Goal: Task Accomplishment & Management: Use online tool/utility

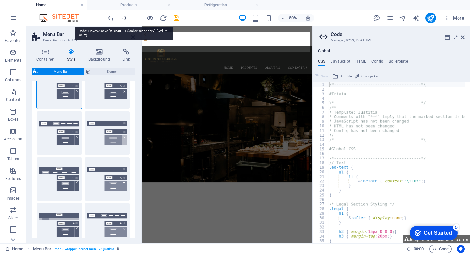
click at [122, 17] on icon "redo" at bounding box center [124, 18] width 8 height 8
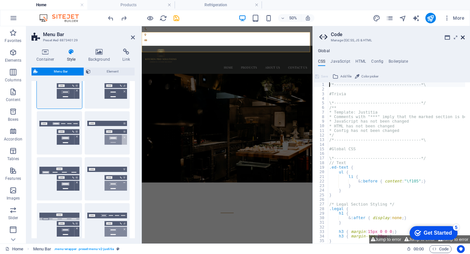
click at [463, 36] on icon at bounding box center [462, 37] width 4 height 5
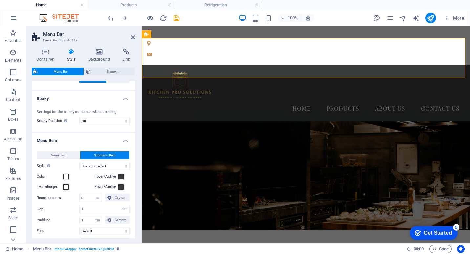
scroll to position [295, 0]
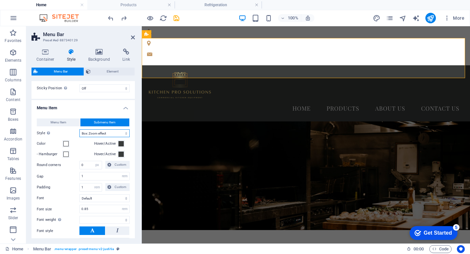
click at [107, 132] on select "Plain Text color Box: Fade Box: Flip vertical Box: Flip horizontal Box: Slide d…" at bounding box center [104, 133] width 50 height 8
select select "hover_text_color"
click at [79, 129] on select "Plain Text color Box: Fade Box: Flip vertical Box: Flip horizontal Box: Slide d…" at bounding box center [104, 133] width 50 height 8
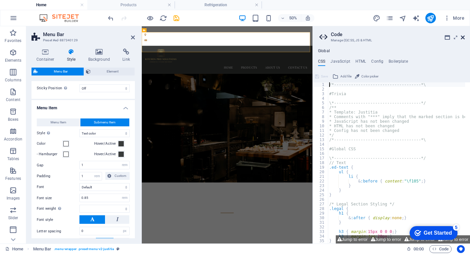
click at [464, 37] on icon at bounding box center [462, 37] width 4 height 5
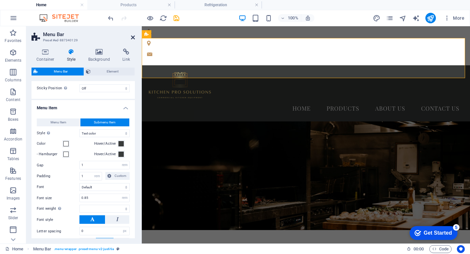
click at [133, 35] on icon at bounding box center [133, 37] width 4 height 5
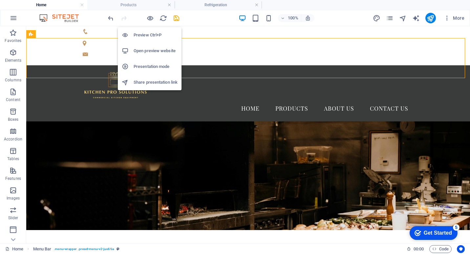
click at [153, 33] on h6 "Preview Ctrl+P" at bounding box center [155, 35] width 44 height 8
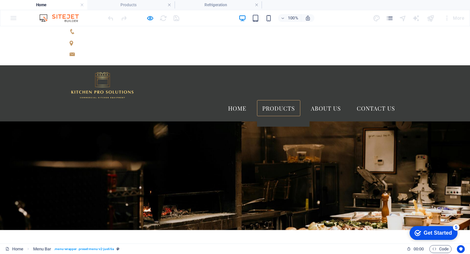
click at [280, 100] on link "Products" at bounding box center [278, 108] width 43 height 16
click at [281, 116] on link at bounding box center [283, 121] width 52 height 10
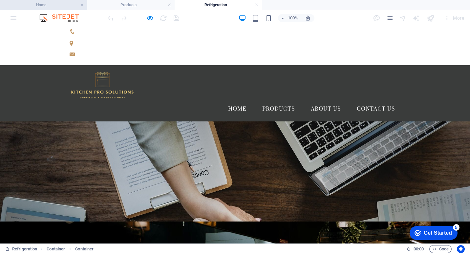
click at [53, 6] on h4 "Home" at bounding box center [43, 4] width 87 height 7
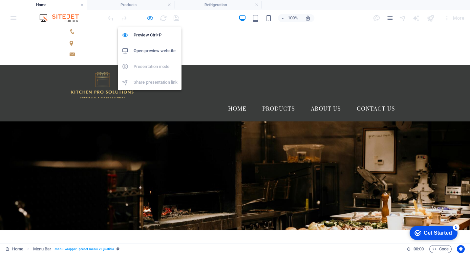
click at [149, 20] on icon "button" at bounding box center [150, 18] width 8 height 8
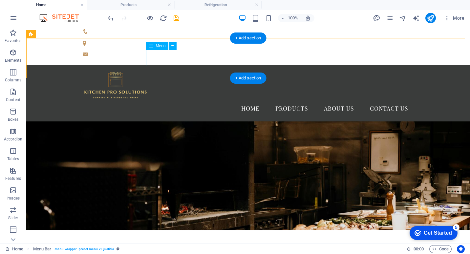
click at [291, 100] on nav "Home Products About us Contact Us" at bounding box center [248, 108] width 331 height 16
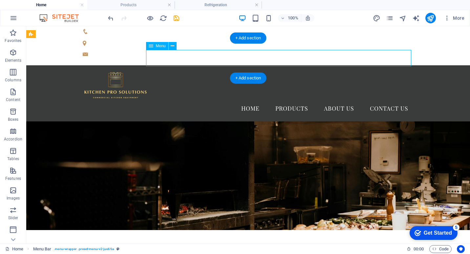
click at [291, 100] on nav "Home Products About us Contact Us" at bounding box center [248, 108] width 331 height 16
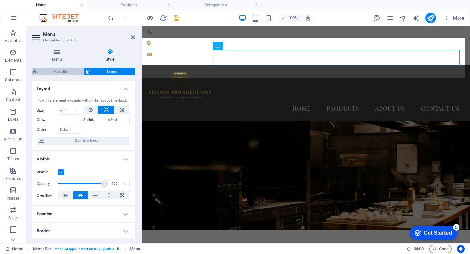
click at [72, 72] on span "Menu Bar" at bounding box center [61, 72] width 42 height 8
select select "rem"
select select "hover_text_color"
select select "rem"
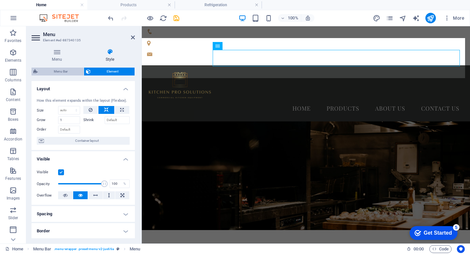
select select "rem"
select select
select select "px"
select select "rem"
select select "px"
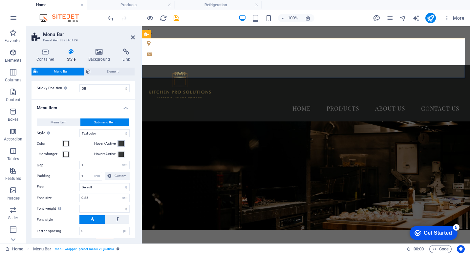
click at [121, 143] on span at bounding box center [120, 143] width 5 height 5
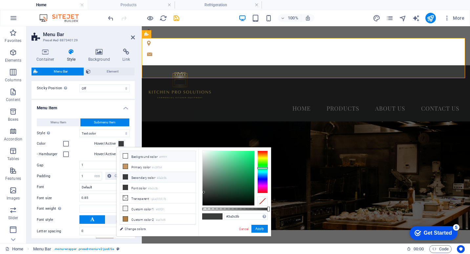
click at [123, 154] on icon at bounding box center [125, 155] width 5 height 5
type input "#ffffff"
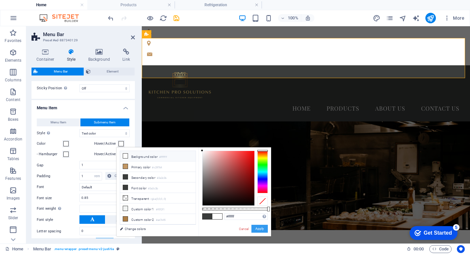
click at [257, 229] on button "Apply" at bounding box center [259, 229] width 16 height 8
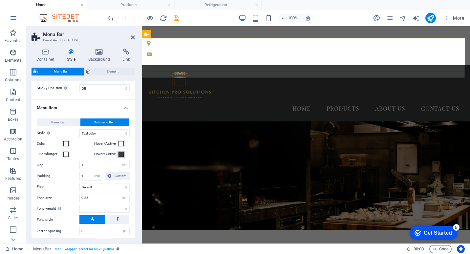
click at [118, 154] on span at bounding box center [120, 154] width 5 height 5
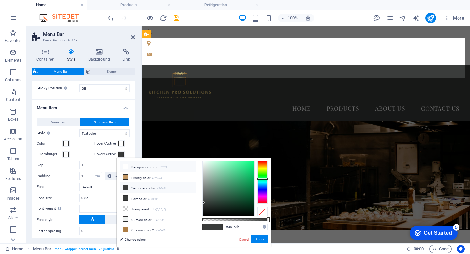
click at [127, 165] on icon at bounding box center [125, 166] width 5 height 5
type input "#ffffff"
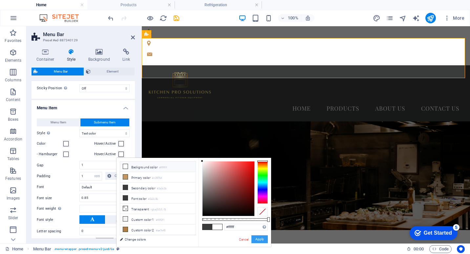
click at [258, 237] on button "Apply" at bounding box center [259, 239] width 16 height 8
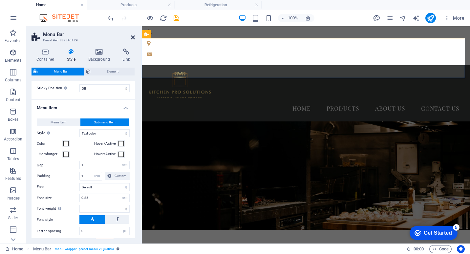
click at [132, 37] on icon at bounding box center [133, 37] width 4 height 5
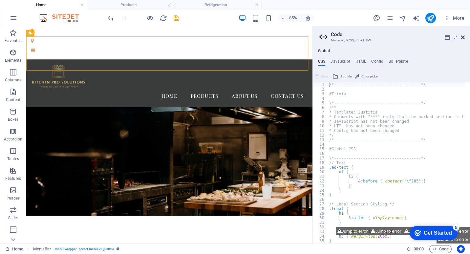
click at [461, 36] on icon at bounding box center [462, 37] width 4 height 5
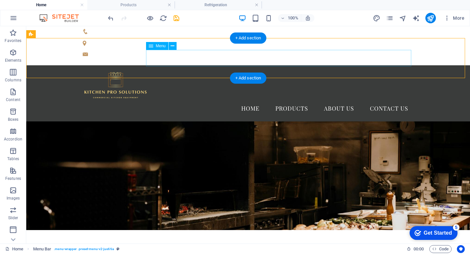
click at [293, 100] on nav "Home Products About us Contact Us" at bounding box center [248, 108] width 331 height 16
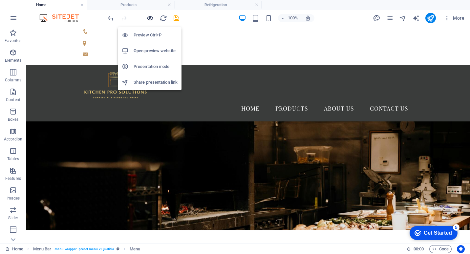
click at [149, 16] on icon "button" at bounding box center [150, 18] width 8 height 8
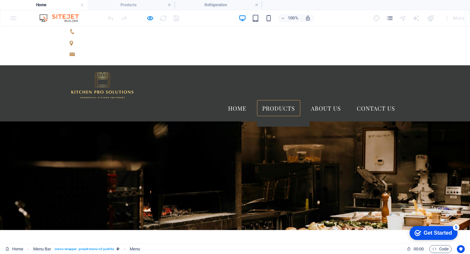
click at [284, 100] on link "Products" at bounding box center [278, 108] width 43 height 16
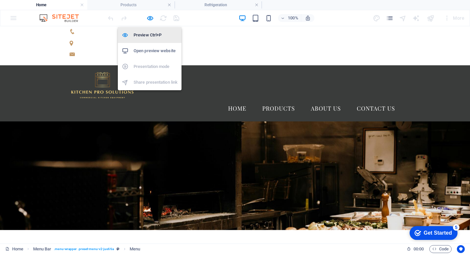
click at [152, 32] on h6 "Preview Ctrl+P" at bounding box center [155, 35] width 44 height 8
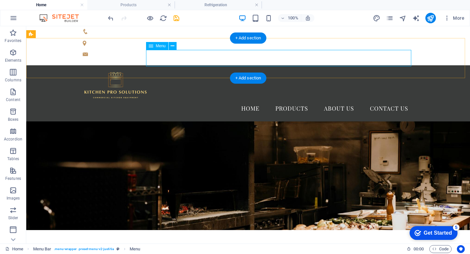
click at [297, 100] on nav "Home Products About us Contact Us" at bounding box center [248, 108] width 331 height 16
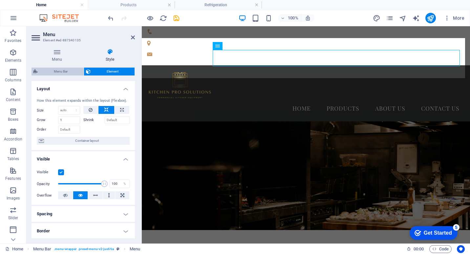
click at [68, 68] on span "Menu Bar" at bounding box center [61, 72] width 42 height 8
select select "rem"
select select "hover_text_color"
select select "rem"
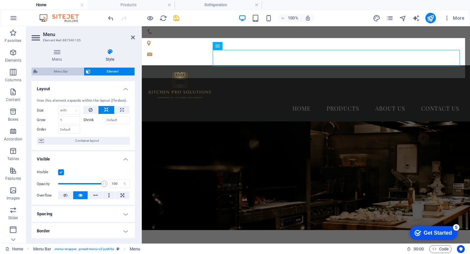
select select "rem"
select select
select select "px"
select select "rem"
select select "px"
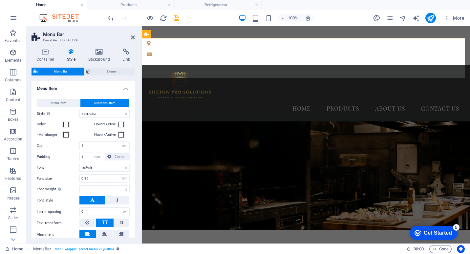
scroll to position [328, 0]
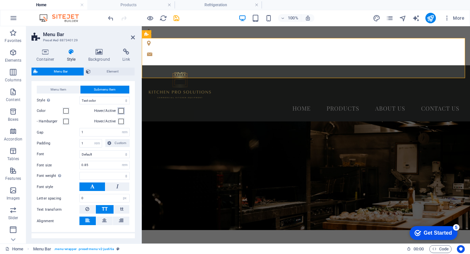
click at [120, 110] on span at bounding box center [120, 110] width 5 height 5
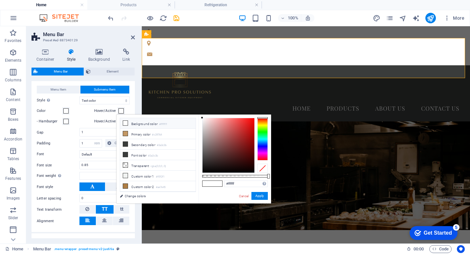
click at [261, 132] on div at bounding box center [262, 139] width 10 height 43
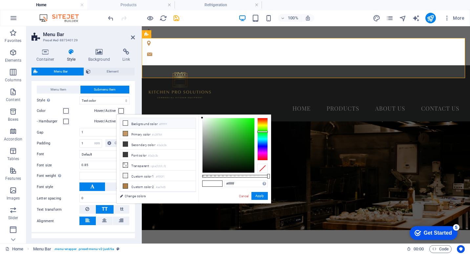
type input "#25d322"
click at [245, 127] on div at bounding box center [228, 145] width 52 height 54
click at [263, 197] on button "Apply" at bounding box center [259, 196] width 16 height 8
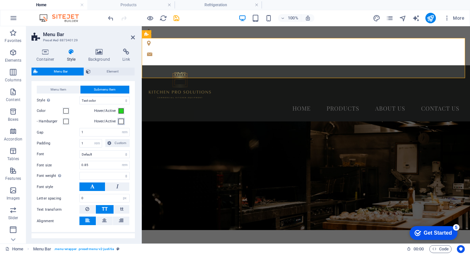
click at [119, 121] on span at bounding box center [120, 121] width 5 height 5
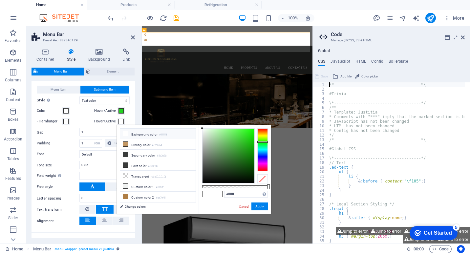
click at [260, 142] on div at bounding box center [262, 149] width 10 height 43
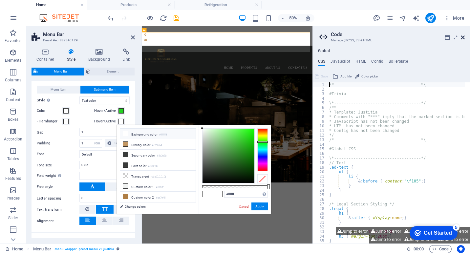
click at [462, 38] on icon at bounding box center [462, 37] width 4 height 5
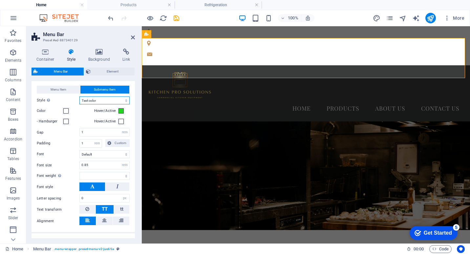
click at [110, 99] on select "Plain Text color Box: Fade Box: Flip vertical Box: Flip horizontal Box: Slide d…" at bounding box center [104, 100] width 50 height 8
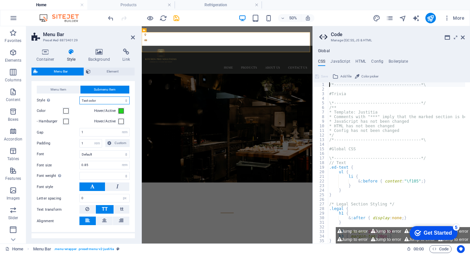
click at [107, 101] on select "Plain Text color Box: Fade Box: Flip vertical Box: Flip horizontal Box: Slide d…" at bounding box center [104, 100] width 50 height 8
select select "hover_box_horizontal"
click at [79, 96] on select "Plain Text color Box: Fade Box: Flip vertical Box: Flip horizontal Box: Slide d…" at bounding box center [104, 100] width 50 height 8
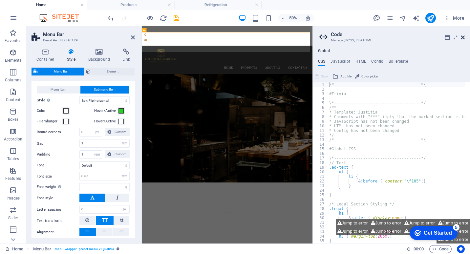
click at [461, 35] on icon at bounding box center [462, 37] width 4 height 5
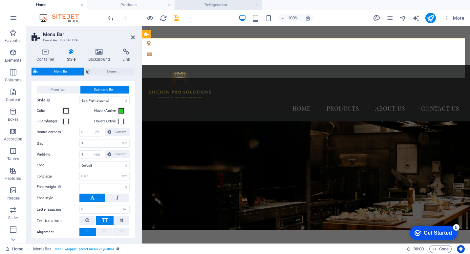
click at [223, 4] on h4 "Refrigeration" at bounding box center [217, 4] width 87 height 7
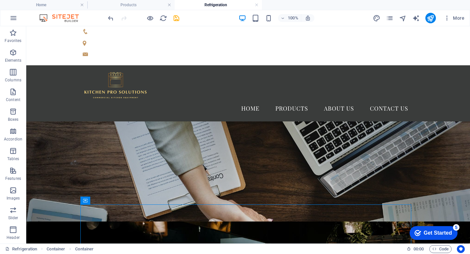
click at [258, 5] on h4 "Refrigeration" at bounding box center [217, 4] width 87 height 7
click at [257, 5] on link at bounding box center [256, 5] width 4 height 6
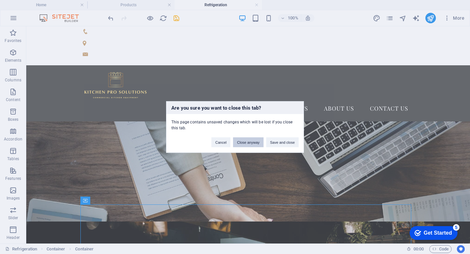
click at [249, 140] on button "Close anyway" at bounding box center [248, 142] width 30 height 10
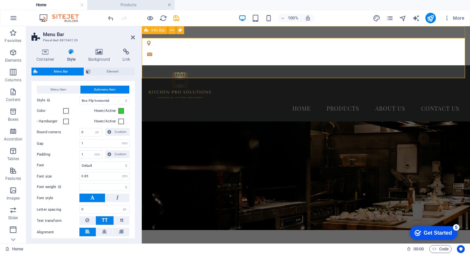
click at [170, 4] on link at bounding box center [169, 5] width 4 height 6
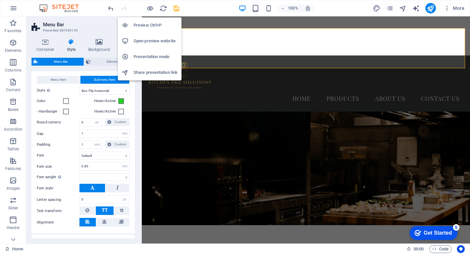
click at [151, 25] on h6 "Preview Ctrl+P" at bounding box center [155, 25] width 44 height 8
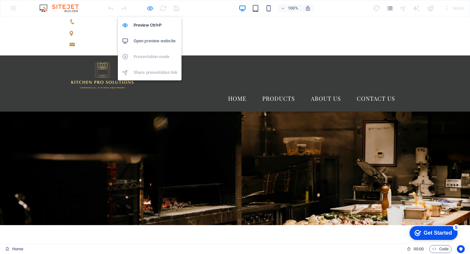
click at [150, 9] on icon "button" at bounding box center [150, 9] width 8 height 8
select select "rem"
select select "hover_box_horizontal"
select select "px"
select select "rem"
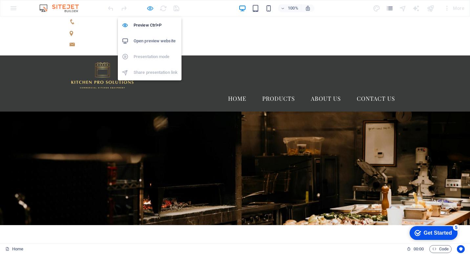
select select "rem"
select select
select select "px"
select select "rem"
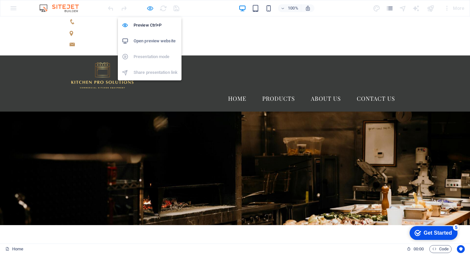
select select "px"
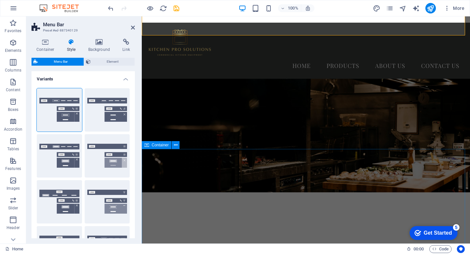
scroll to position [0, 0]
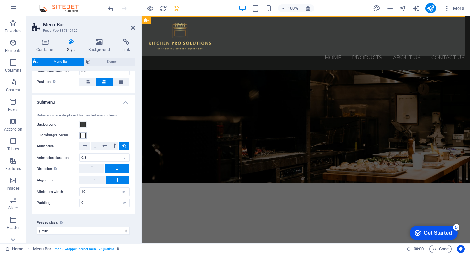
click at [83, 134] on span at bounding box center [82, 134] width 5 height 5
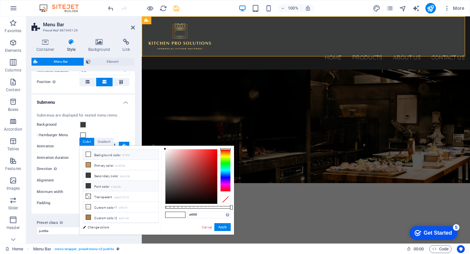
click at [90, 184] on icon at bounding box center [88, 185] width 5 height 5
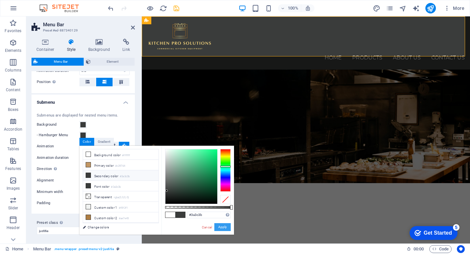
click at [223, 226] on button "Apply" at bounding box center [222, 227] width 16 height 8
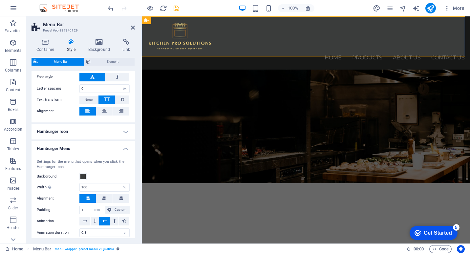
scroll to position [318, 0]
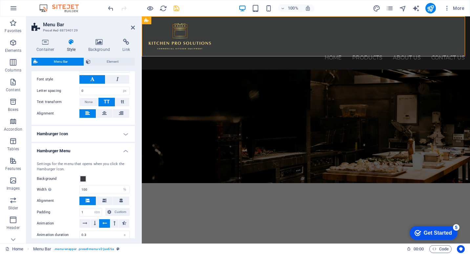
click at [125, 150] on h4 "Hamburger Menu" at bounding box center [82, 149] width 103 height 12
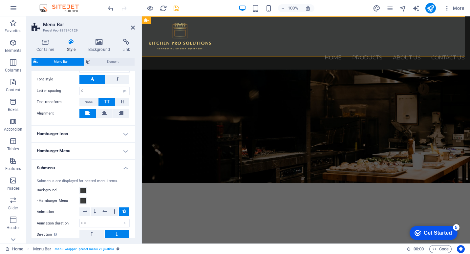
click at [126, 168] on h4 "Submenu" at bounding box center [82, 166] width 103 height 12
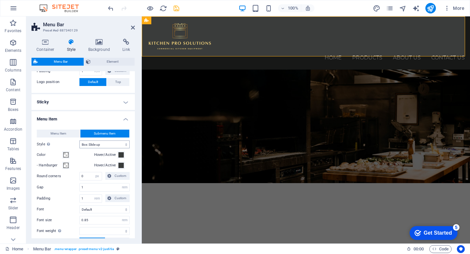
scroll to position [150, 0]
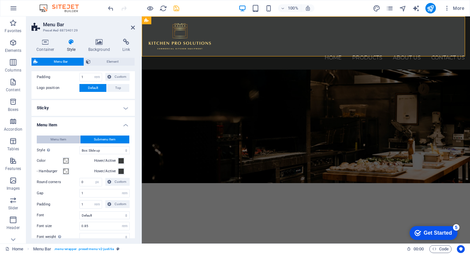
click at [63, 139] on span "Menu Item" at bounding box center [59, 139] width 16 height 8
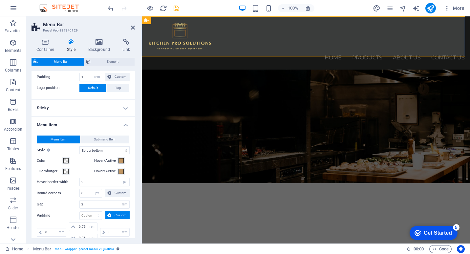
scroll to position [183, 0]
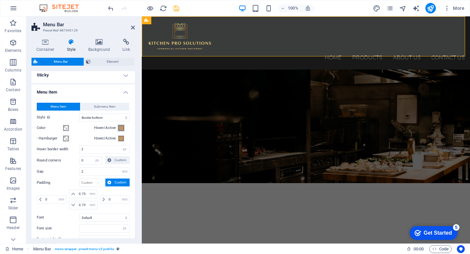
click at [120, 128] on span at bounding box center [120, 127] width 5 height 5
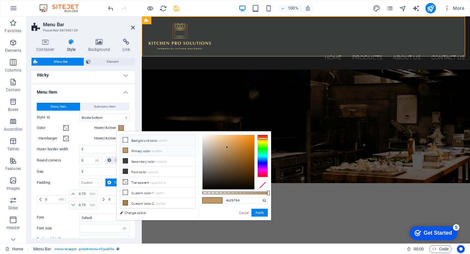
click at [126, 138] on icon at bounding box center [125, 139] width 5 height 5
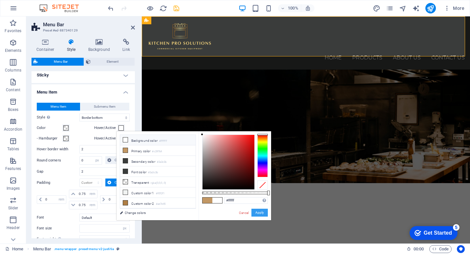
click at [259, 211] on button "Apply" at bounding box center [259, 213] width 16 height 8
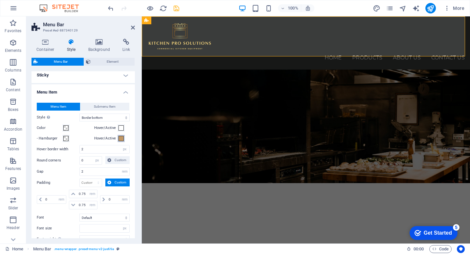
click at [118, 136] on span at bounding box center [120, 138] width 5 height 5
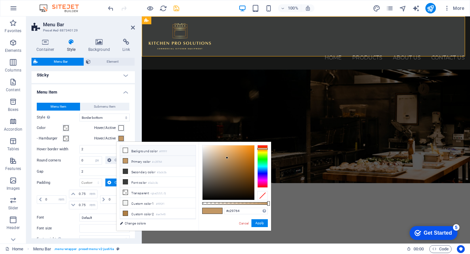
click at [126, 151] on icon at bounding box center [125, 150] width 5 height 5
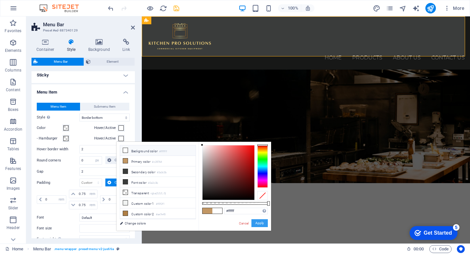
click at [260, 224] on button "Apply" at bounding box center [259, 223] width 16 height 8
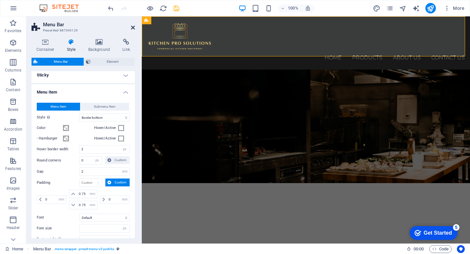
click at [131, 29] on icon at bounding box center [133, 27] width 4 height 5
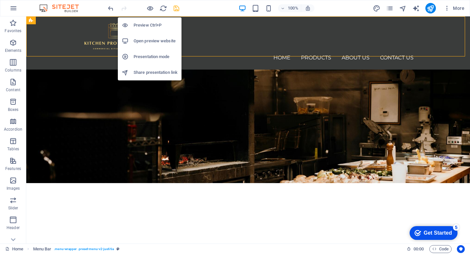
click at [151, 22] on h6 "Preview Ctrl+P" at bounding box center [155, 25] width 44 height 8
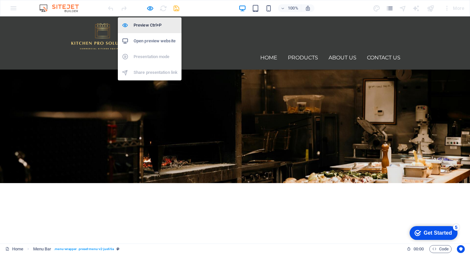
click at [154, 23] on h6 "Preview Ctrl+P" at bounding box center [155, 25] width 44 height 8
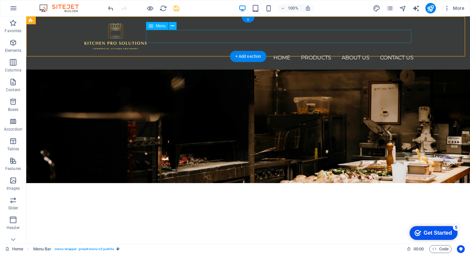
click at [307, 51] on nav "Home Products About us Contact Us" at bounding box center [248, 57] width 331 height 13
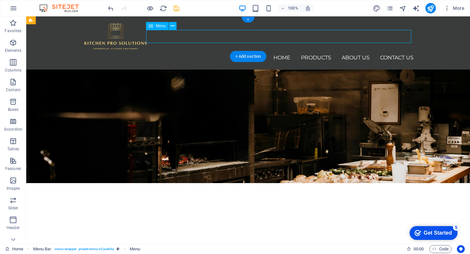
click at [307, 51] on nav "Home Products About us Contact Us" at bounding box center [248, 57] width 331 height 13
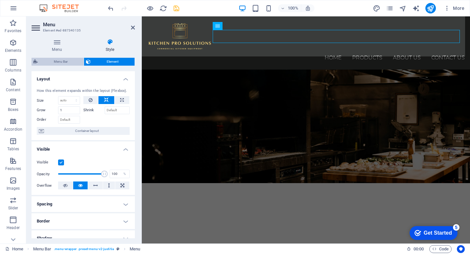
click at [60, 59] on span "Menu Bar" at bounding box center [61, 62] width 42 height 8
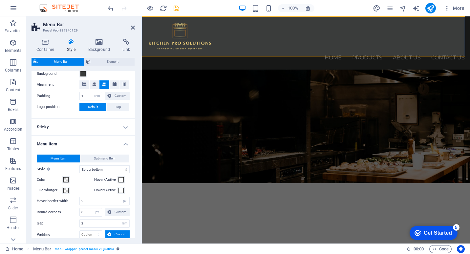
scroll to position [164, 0]
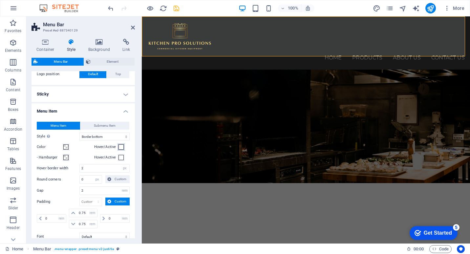
click at [120, 147] on span at bounding box center [120, 146] width 5 height 5
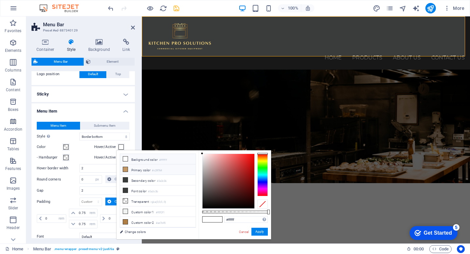
click at [126, 169] on icon at bounding box center [125, 169] width 5 height 5
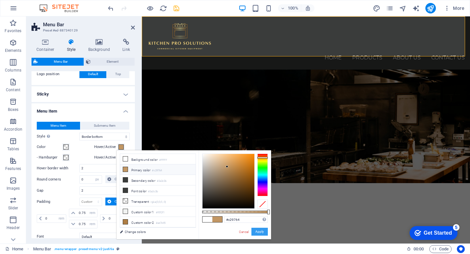
click at [261, 230] on button "Apply" at bounding box center [259, 232] width 16 height 8
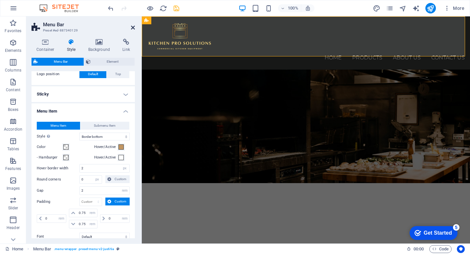
click at [133, 27] on icon at bounding box center [133, 27] width 4 height 5
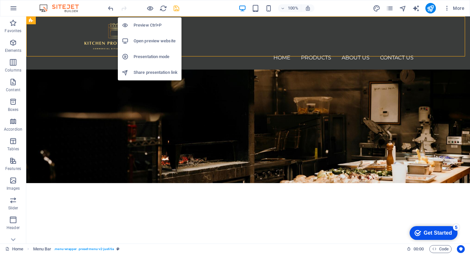
click at [153, 22] on h6 "Preview Ctrl+P" at bounding box center [155, 25] width 44 height 8
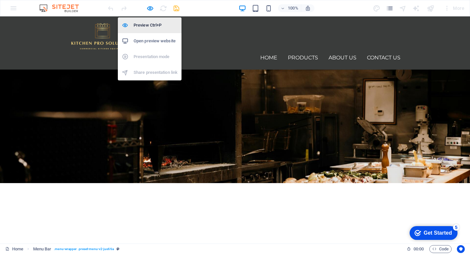
click at [152, 21] on li "Preview Ctrl+P" at bounding box center [150, 25] width 64 height 16
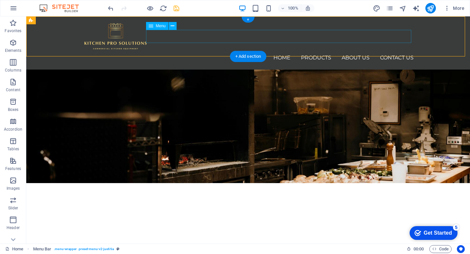
click at [297, 51] on nav "Home Products About us Contact Us" at bounding box center [248, 57] width 331 height 13
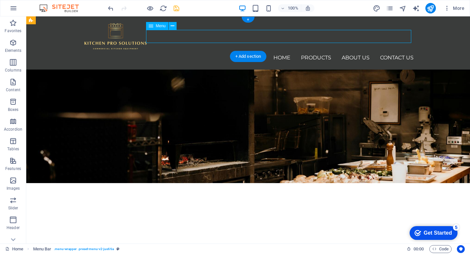
click at [297, 51] on nav "Home Products About us Contact Us" at bounding box center [248, 57] width 331 height 13
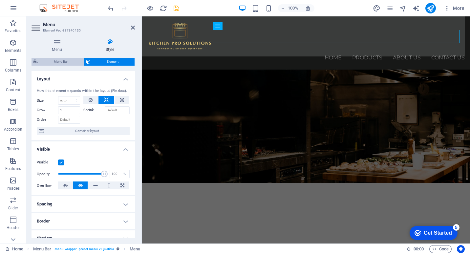
click at [65, 60] on span "Menu Bar" at bounding box center [61, 62] width 42 height 8
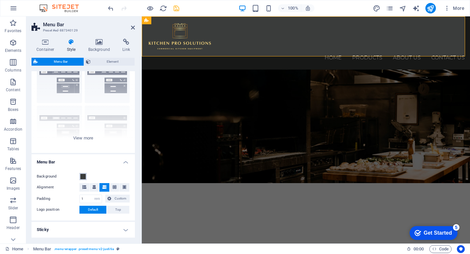
scroll to position [0, 0]
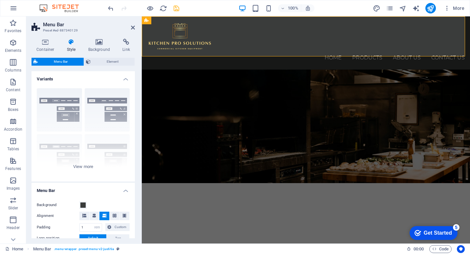
click at [71, 47] on h4 "Style" at bounding box center [72, 46] width 21 height 14
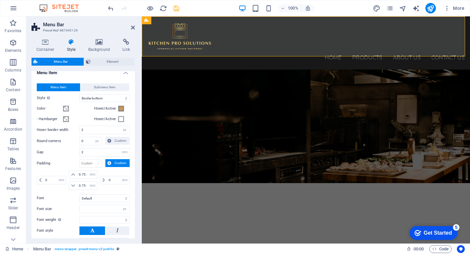
scroll to position [197, 0]
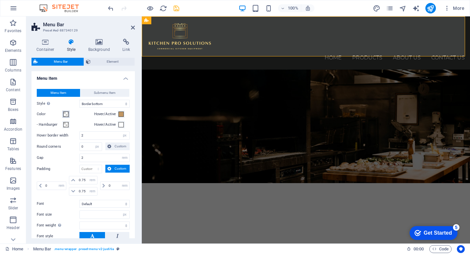
click at [66, 114] on span at bounding box center [65, 114] width 5 height 5
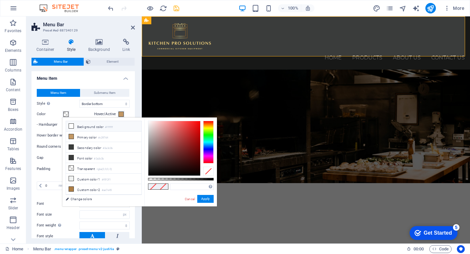
click at [71, 125] on icon at bounding box center [71, 126] width 5 height 5
click at [209, 198] on button "Apply" at bounding box center [205, 199] width 16 height 8
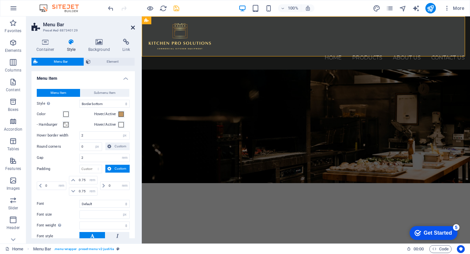
click at [133, 28] on icon at bounding box center [133, 27] width 4 height 5
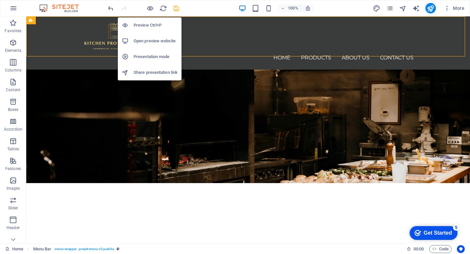
click at [153, 22] on h6 "Preview Ctrl+P" at bounding box center [155, 25] width 44 height 8
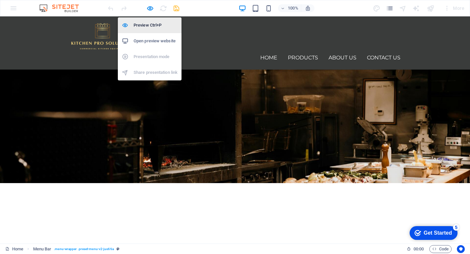
click at [150, 24] on h6 "Preview Ctrl+P" at bounding box center [155, 25] width 44 height 8
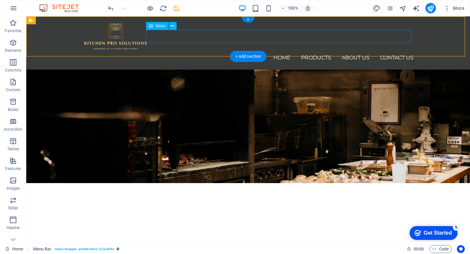
click at [331, 51] on nav "Home Products About us Contact Us" at bounding box center [248, 57] width 331 height 13
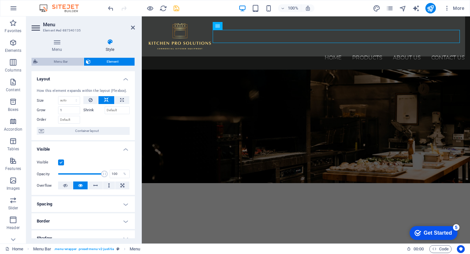
click at [57, 62] on span "Menu Bar" at bounding box center [61, 62] width 42 height 8
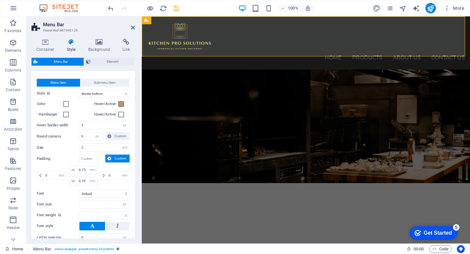
scroll to position [174, 0]
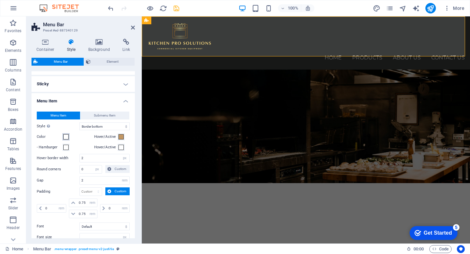
click at [68, 135] on span at bounding box center [65, 136] width 5 height 5
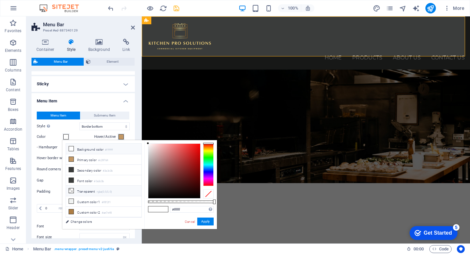
drag, startPoint x: 71, startPoint y: 187, endPoint x: 73, endPoint y: 190, distance: 3.5
click at [71, 187] on li "Transparent rgba(0,0,0,.0)" at bounding box center [103, 191] width 75 height 10
click at [203, 220] on button "Apply" at bounding box center [205, 221] width 16 height 8
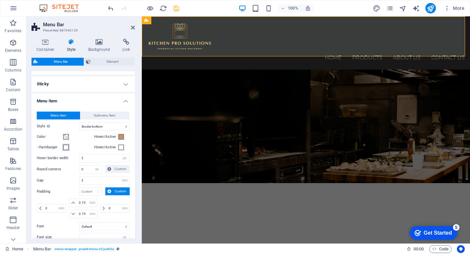
click at [66, 146] on span at bounding box center [65, 147] width 5 height 5
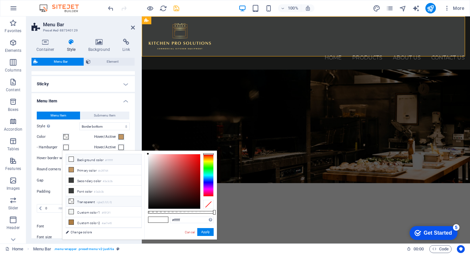
click at [70, 198] on span at bounding box center [71, 200] width 5 height 5
click at [202, 231] on button "Apply" at bounding box center [205, 232] width 16 height 8
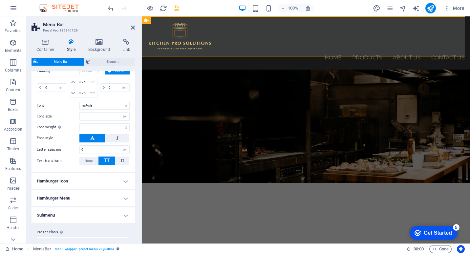
scroll to position [305, 0]
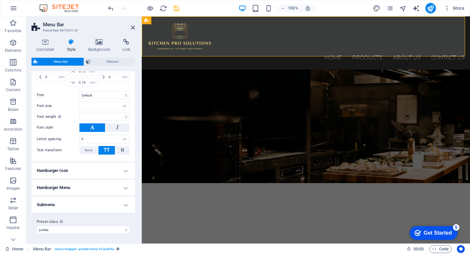
click at [74, 202] on h4 "Submenu" at bounding box center [82, 205] width 103 height 16
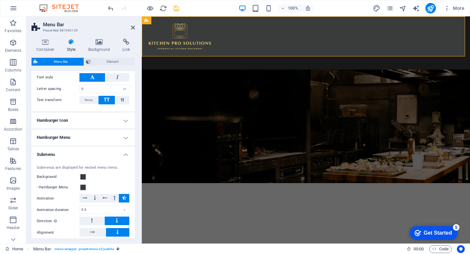
scroll to position [404, 0]
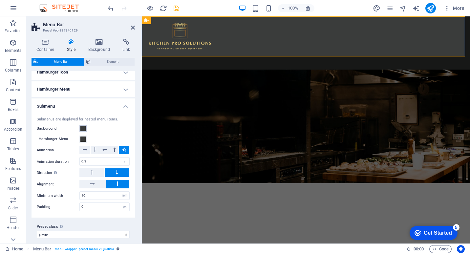
click at [83, 128] on span at bounding box center [82, 128] width 5 height 5
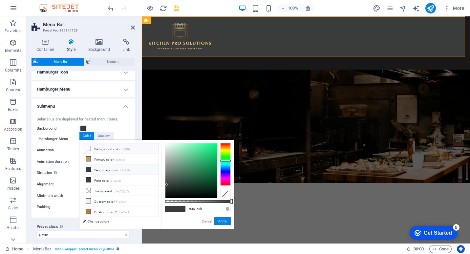
click at [89, 149] on icon at bounding box center [88, 148] width 5 height 5
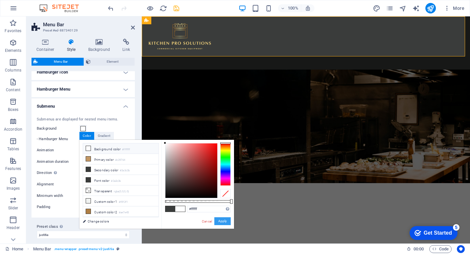
click at [222, 220] on button "Apply" at bounding box center [222, 221] width 16 height 8
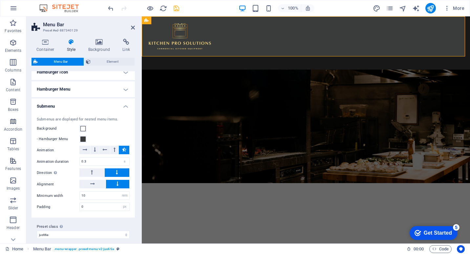
click at [135, 27] on aside "Menu Bar Preset #ed-887340129 Container Style Background Link Size Height Defau…" at bounding box center [83, 129] width 115 height 227
click at [133, 27] on icon at bounding box center [133, 27] width 4 height 5
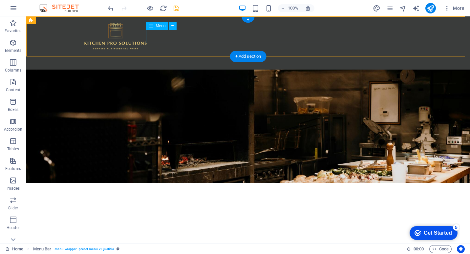
click at [342, 51] on nav "Home Products About us Contact Us" at bounding box center [248, 57] width 331 height 13
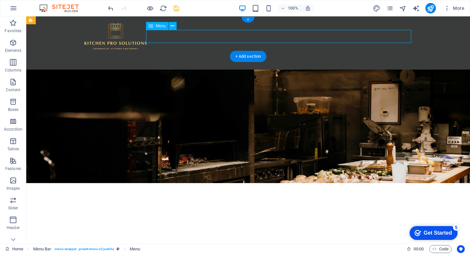
click at [342, 51] on nav "Home Products About us Contact Us" at bounding box center [248, 57] width 331 height 13
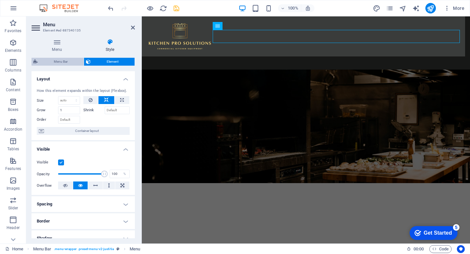
click at [70, 61] on span "Menu Bar" at bounding box center [61, 62] width 42 height 8
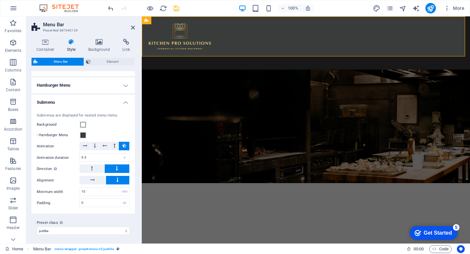
scroll to position [408, 0]
click at [83, 123] on span at bounding box center [82, 123] width 5 height 5
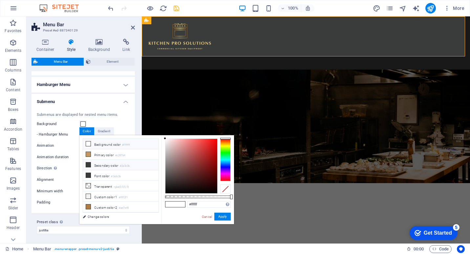
click at [89, 165] on icon at bounding box center [88, 164] width 5 height 5
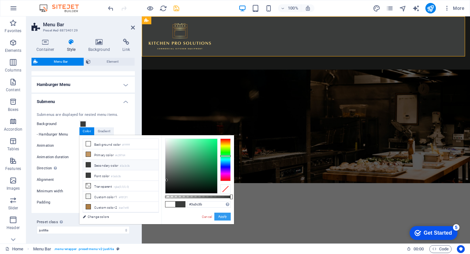
click at [226, 214] on button "Apply" at bounding box center [222, 217] width 16 height 8
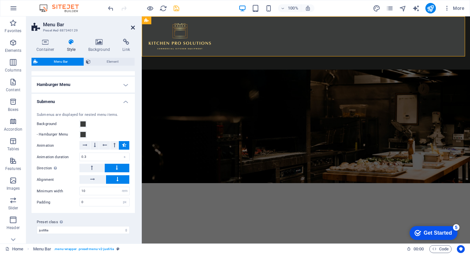
click at [134, 27] on icon at bounding box center [133, 27] width 4 height 5
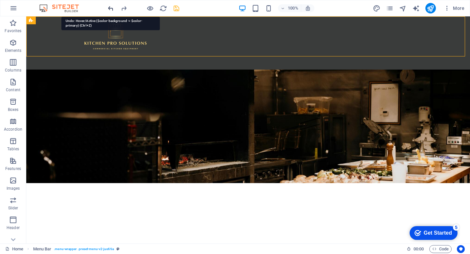
click at [0, 0] on icon "redo" at bounding box center [0, 0] width 0 height 0
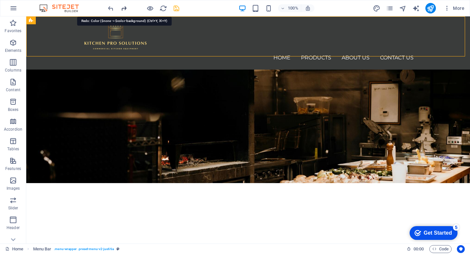
click at [0, 0] on icon "redo" at bounding box center [0, 0] width 0 height 0
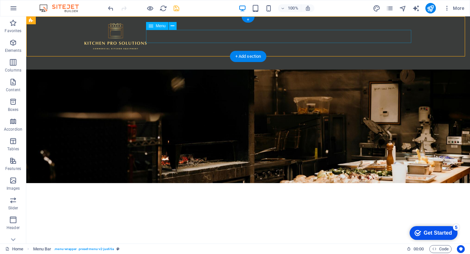
click at [318, 51] on nav "Home Products About us Contact Us" at bounding box center [248, 57] width 331 height 13
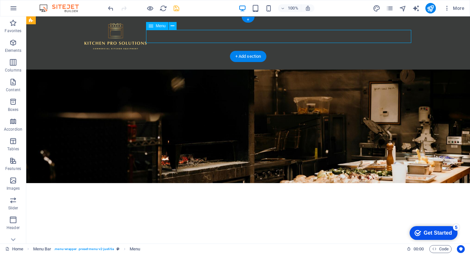
click at [318, 51] on nav "Home Products About us Contact Us" at bounding box center [248, 57] width 331 height 13
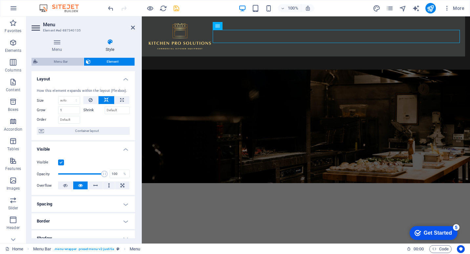
click at [61, 62] on span "Menu Bar" at bounding box center [61, 62] width 42 height 8
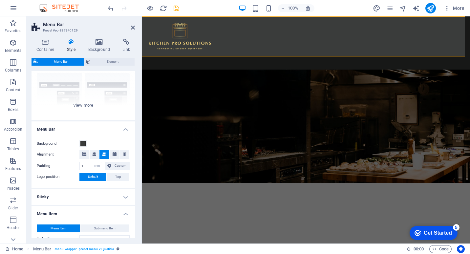
scroll to position [15, 0]
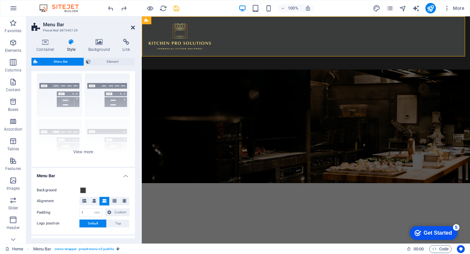
click at [133, 27] on icon at bounding box center [133, 27] width 4 height 5
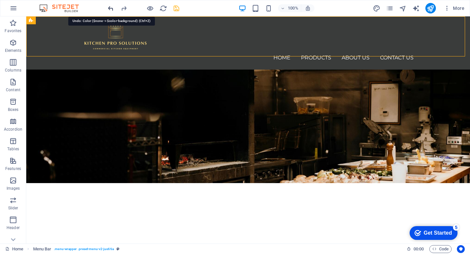
click at [0, 0] on icon "redo" at bounding box center [0, 0] width 0 height 0
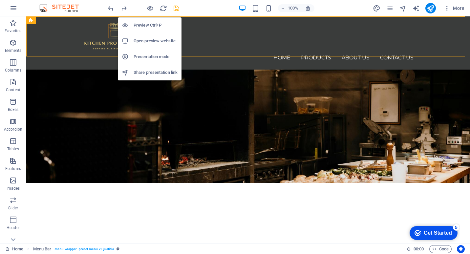
click at [154, 23] on h6 "Preview Ctrl+P" at bounding box center [155, 25] width 44 height 8
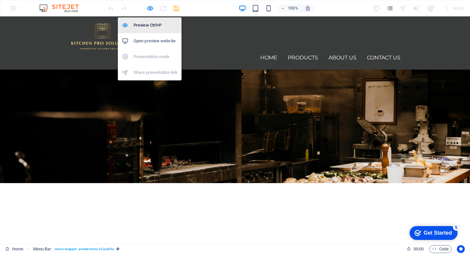
click at [153, 24] on h6 "Preview Ctrl+P" at bounding box center [155, 25] width 44 height 8
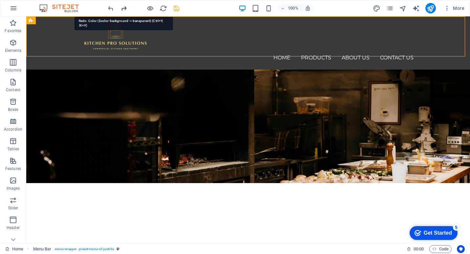
click at [0, 0] on icon "redo" at bounding box center [0, 0] width 0 height 0
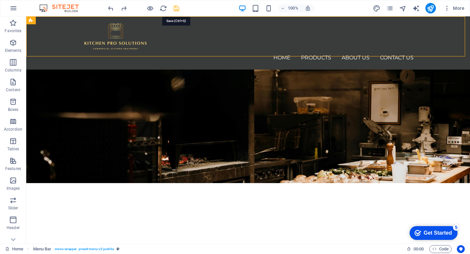
click at [177, 9] on icon "save" at bounding box center [177, 9] width 8 height 8
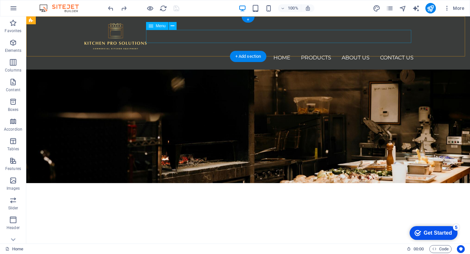
click at [314, 51] on nav "Home Products About us Contact Us" at bounding box center [248, 57] width 331 height 13
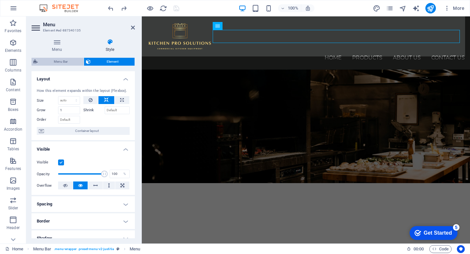
click at [64, 60] on span "Menu Bar" at bounding box center [61, 62] width 42 height 8
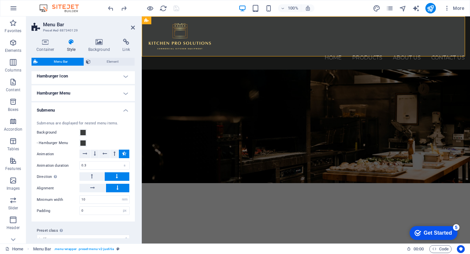
scroll to position [408, 0]
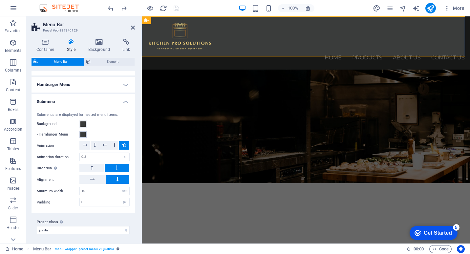
click at [84, 135] on span at bounding box center [82, 134] width 5 height 5
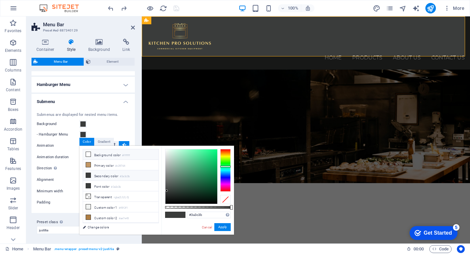
click at [88, 154] on icon at bounding box center [88, 154] width 5 height 5
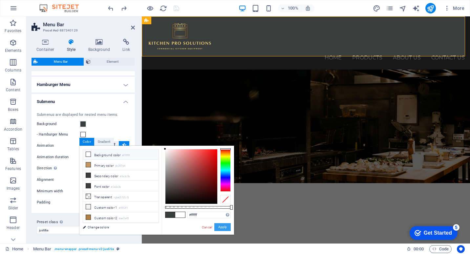
click at [224, 229] on button "Apply" at bounding box center [222, 227] width 16 height 8
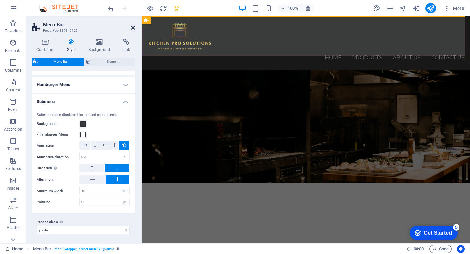
click at [134, 27] on icon at bounding box center [133, 27] width 4 height 5
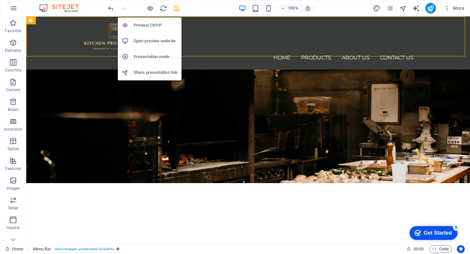
click at [153, 24] on h6 "Preview Ctrl+P" at bounding box center [155, 25] width 44 height 8
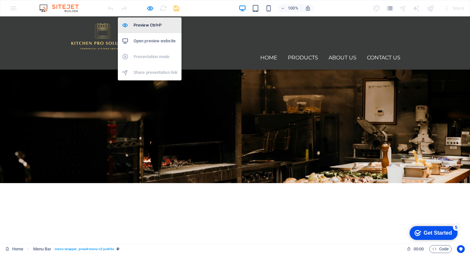
click at [149, 23] on h6 "Preview Ctrl+P" at bounding box center [155, 25] width 44 height 8
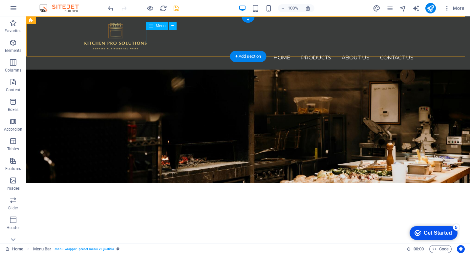
click at [319, 51] on nav "Home Products About us Contact Us" at bounding box center [248, 57] width 331 height 13
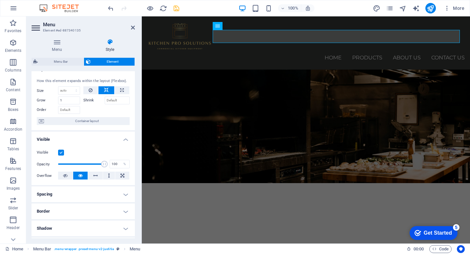
scroll to position [0, 0]
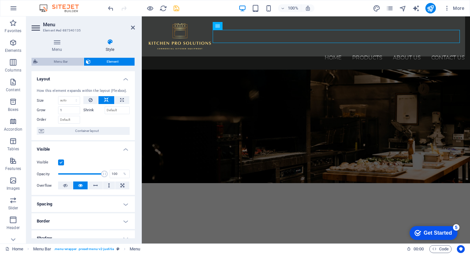
click at [56, 61] on span "Menu Bar" at bounding box center [61, 62] width 42 height 8
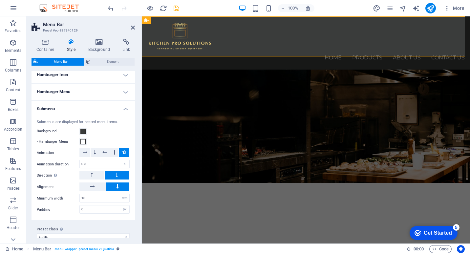
scroll to position [408, 0]
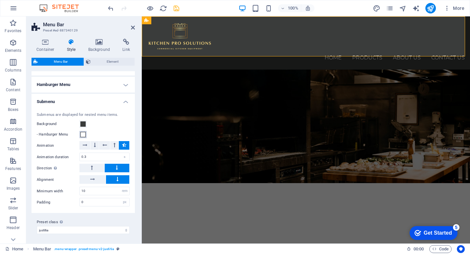
click at [84, 134] on span at bounding box center [82, 134] width 5 height 5
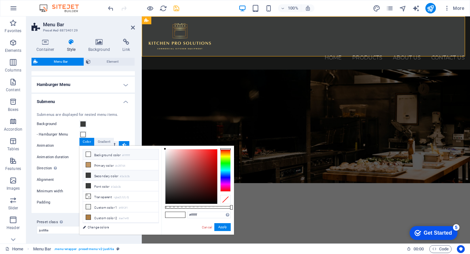
click at [88, 175] on icon at bounding box center [88, 175] width 5 height 5
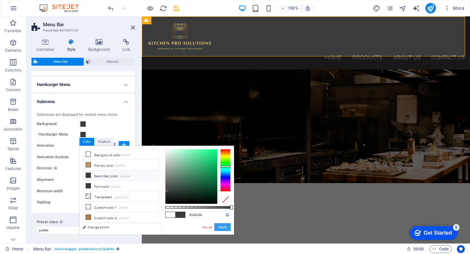
click at [222, 229] on button "Apply" at bounding box center [222, 227] width 16 height 8
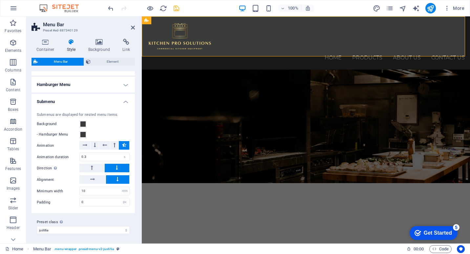
scroll to position [376, 0]
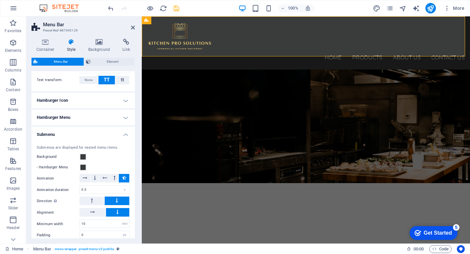
click at [124, 117] on h4 "Hamburger Menu" at bounding box center [82, 118] width 103 height 16
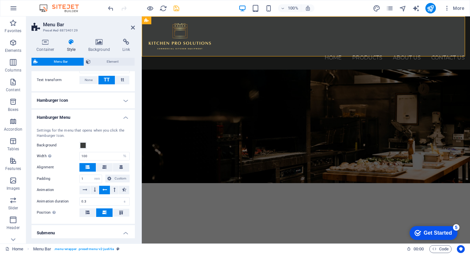
click at [122, 100] on h4 "Hamburger Icon" at bounding box center [82, 100] width 103 height 16
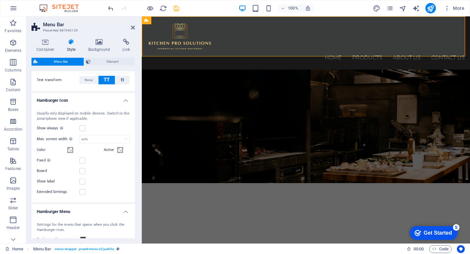
click at [127, 101] on h4 "Hamburger Icon" at bounding box center [82, 98] width 103 height 12
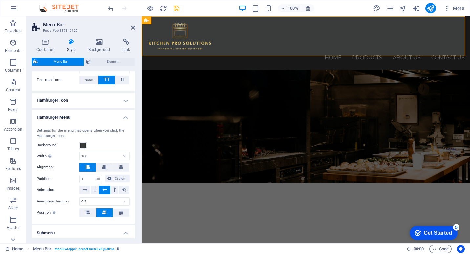
click at [124, 117] on h4 "Hamburger Menu" at bounding box center [82, 116] width 103 height 12
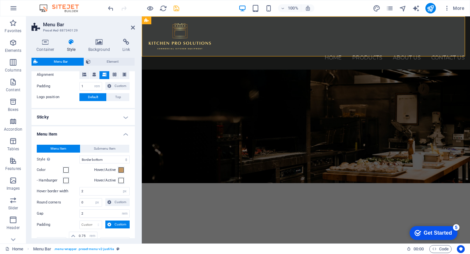
scroll to position [146, 0]
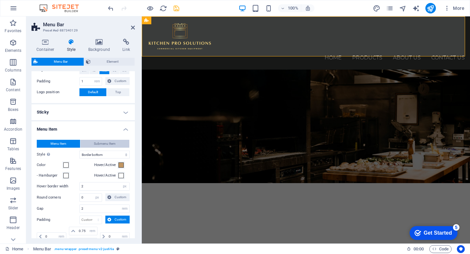
click at [100, 140] on span "Submenu Item" at bounding box center [105, 144] width 22 height 8
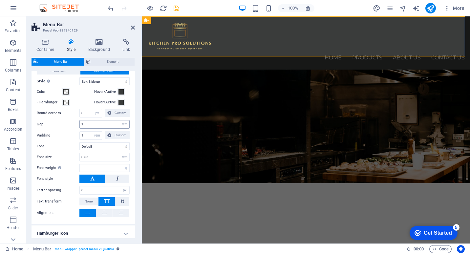
scroll to position [212, 0]
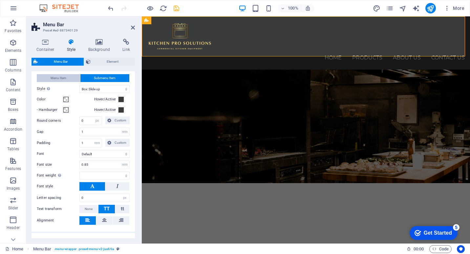
click at [61, 77] on span "Menu Item" at bounding box center [59, 78] width 16 height 8
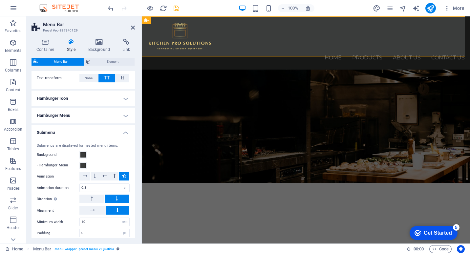
scroll to position [343, 0]
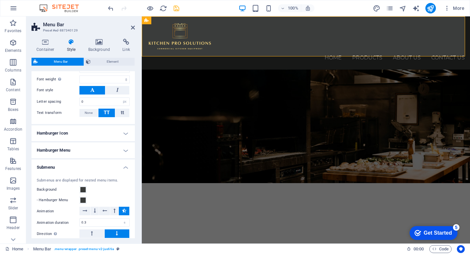
click at [82, 150] on h4 "Hamburger Menu" at bounding box center [82, 150] width 103 height 16
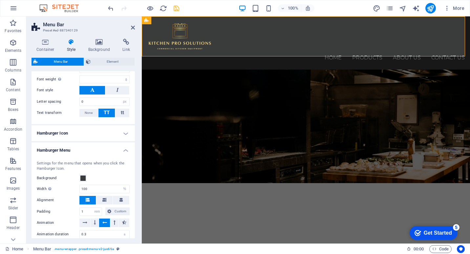
click at [67, 135] on h4 "Hamburger Icon" at bounding box center [82, 133] width 103 height 16
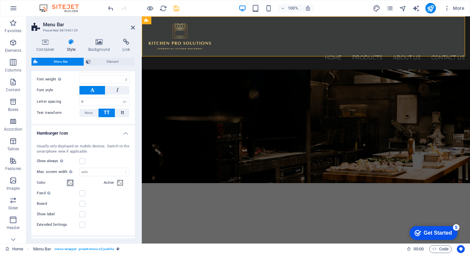
click at [71, 180] on span at bounding box center [70, 182] width 5 height 5
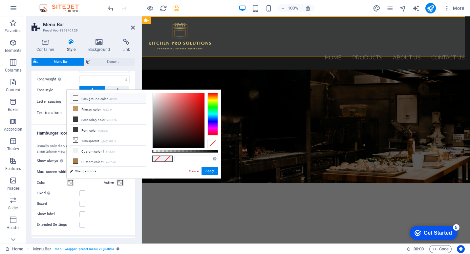
click at [74, 98] on icon at bounding box center [75, 98] width 5 height 5
click at [207, 171] on button "Apply" at bounding box center [209, 171] width 16 height 8
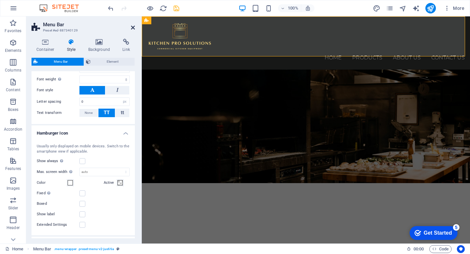
click at [132, 28] on icon at bounding box center [133, 27] width 4 height 5
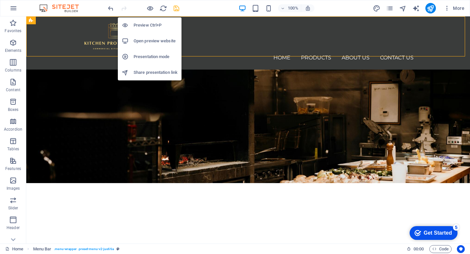
click at [150, 21] on h6 "Preview Ctrl+P" at bounding box center [155, 25] width 44 height 8
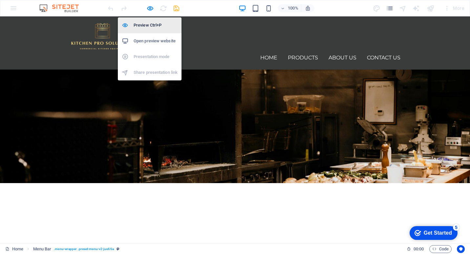
click at [153, 22] on h6 "Preview Ctrl+P" at bounding box center [155, 25] width 44 height 8
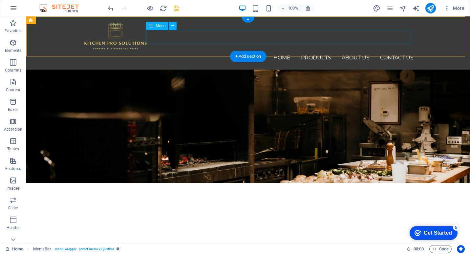
click at [342, 51] on nav "Home Products About us Contact Us" at bounding box center [248, 57] width 331 height 13
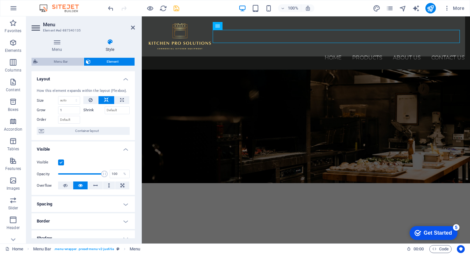
click at [75, 60] on span "Menu Bar" at bounding box center [61, 62] width 42 height 8
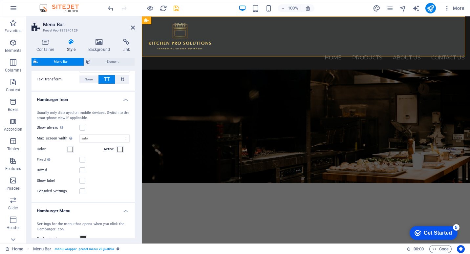
scroll to position [371, 0]
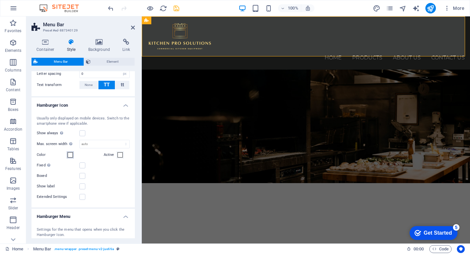
click at [71, 153] on span at bounding box center [70, 154] width 5 height 5
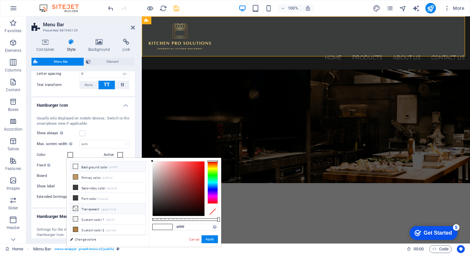
click at [75, 209] on icon at bounding box center [75, 208] width 5 height 5
click at [211, 239] on button "Apply" at bounding box center [209, 239] width 16 height 8
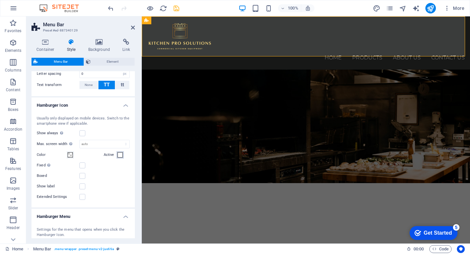
click at [118, 153] on span at bounding box center [119, 154] width 5 height 5
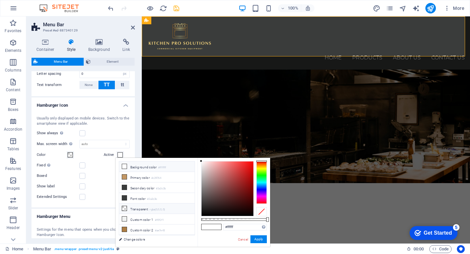
click at [123, 209] on icon at bounding box center [124, 208] width 5 height 5
click at [261, 236] on button "Apply" at bounding box center [258, 239] width 16 height 8
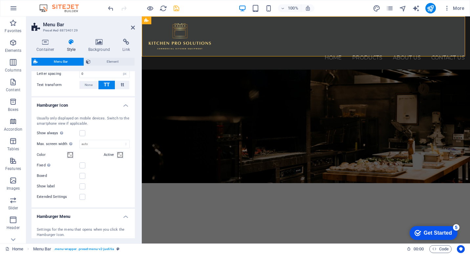
click at [125, 104] on h4 "Hamburger Icon" at bounding box center [82, 103] width 103 height 12
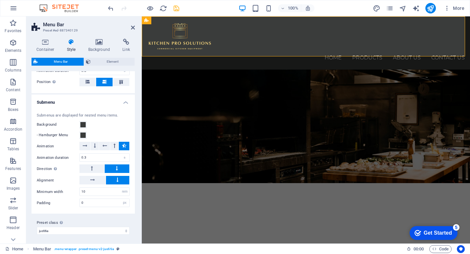
scroll to position [506, 0]
click at [133, 29] on icon at bounding box center [133, 27] width 4 height 5
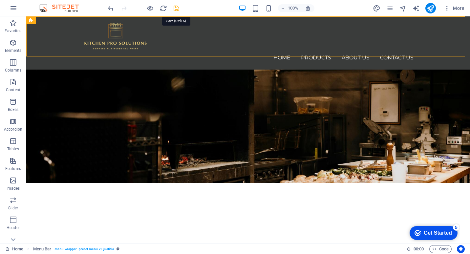
click at [178, 9] on icon "save" at bounding box center [177, 9] width 8 height 8
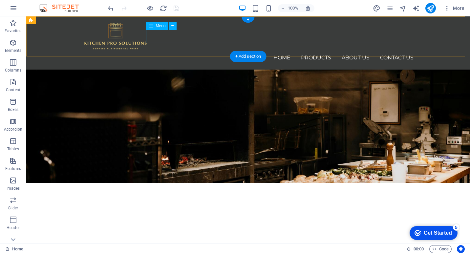
click at [310, 51] on nav "Home Products About us Contact Us" at bounding box center [248, 57] width 331 height 13
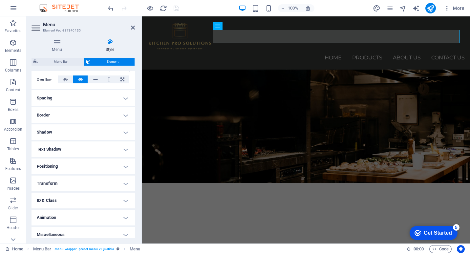
scroll to position [110, 0]
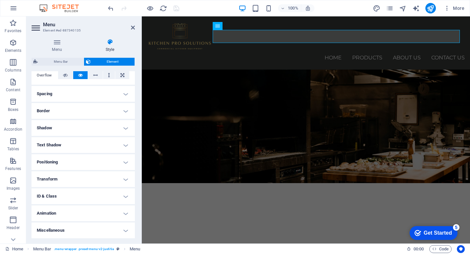
click at [123, 144] on h4 "Text Shadow" at bounding box center [82, 145] width 103 height 16
click at [123, 144] on h4 "Text Shadow" at bounding box center [82, 143] width 103 height 12
click at [122, 228] on h4 "Miscellaneous" at bounding box center [82, 230] width 103 height 16
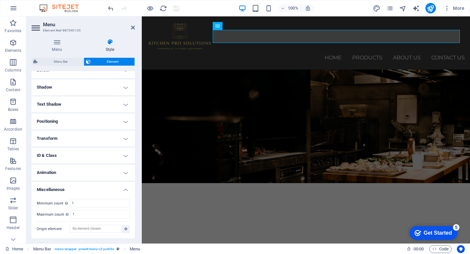
click at [124, 189] on h4 "Miscellaneous" at bounding box center [82, 188] width 103 height 12
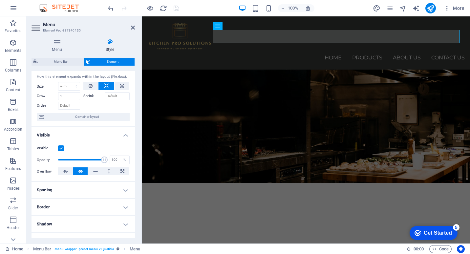
scroll to position [0, 0]
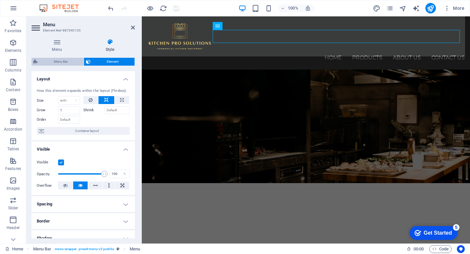
click at [66, 62] on span "Menu Bar" at bounding box center [61, 62] width 42 height 8
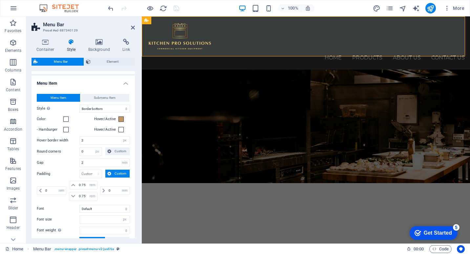
scroll to position [197, 0]
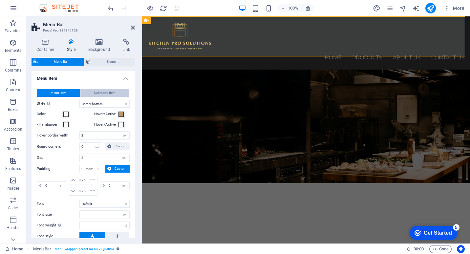
click at [113, 92] on span "Submenu Item" at bounding box center [105, 93] width 22 height 8
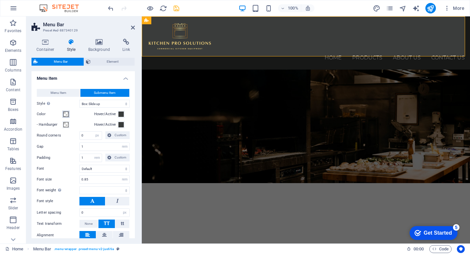
click at [67, 115] on span at bounding box center [65, 114] width 5 height 5
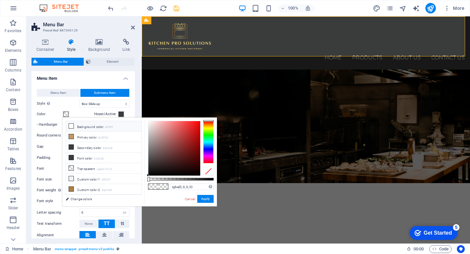
click at [71, 127] on icon at bounding box center [71, 126] width 5 height 5
click at [71, 137] on icon at bounding box center [71, 136] width 5 height 5
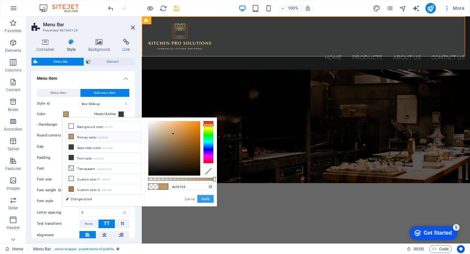
click at [212, 199] on button "Apply" at bounding box center [205, 199] width 16 height 8
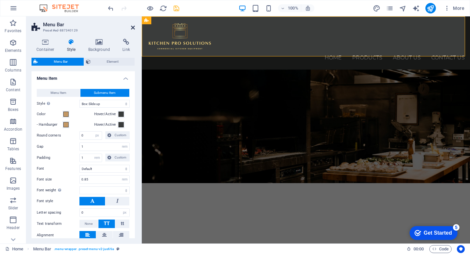
click at [132, 28] on icon at bounding box center [133, 27] width 4 height 5
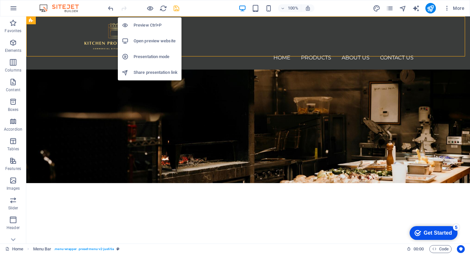
click at [154, 25] on h6 "Preview Ctrl+P" at bounding box center [155, 25] width 44 height 8
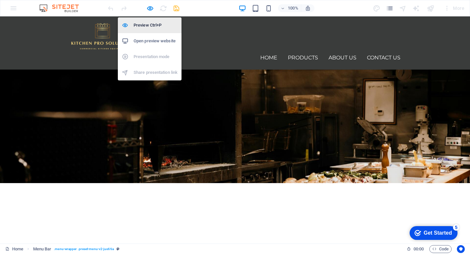
click at [152, 23] on h6 "Preview Ctrl+P" at bounding box center [155, 25] width 44 height 8
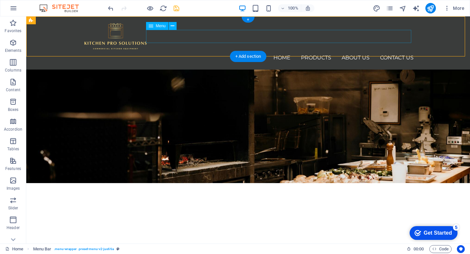
click at [306, 51] on nav "Home Products About us Contact Us" at bounding box center [248, 57] width 331 height 13
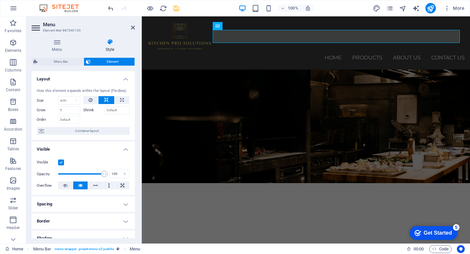
click at [63, 57] on div "Menu Style Menu Auto Custom Create custom menu items for this menu. Recommended…" at bounding box center [82, 138] width 103 height 199
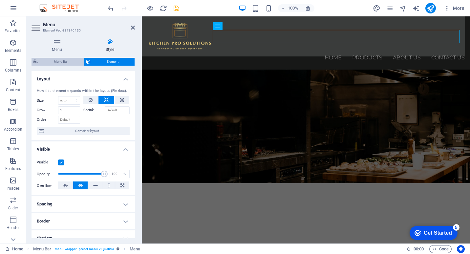
click at [64, 61] on span "Menu Bar" at bounding box center [61, 62] width 42 height 8
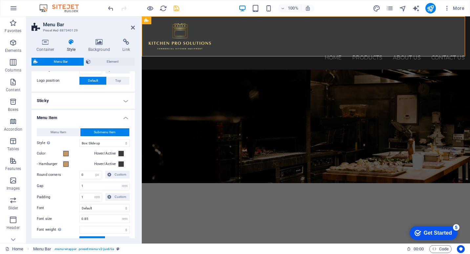
scroll to position [164, 0]
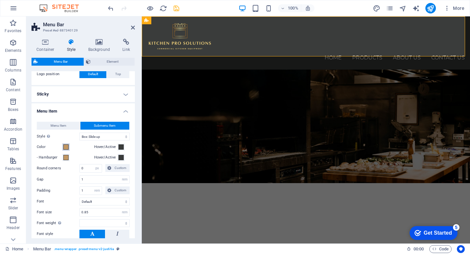
click at [67, 146] on span at bounding box center [65, 146] width 5 height 5
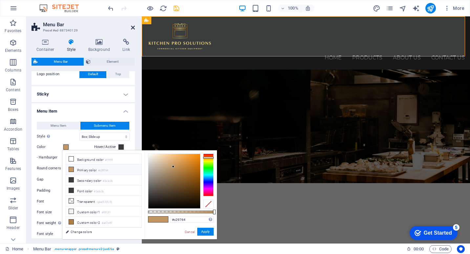
drag, startPoint x: 107, startPoint y: 12, endPoint x: 133, endPoint y: 29, distance: 30.9
click at [133, 29] on icon at bounding box center [133, 27] width 4 height 5
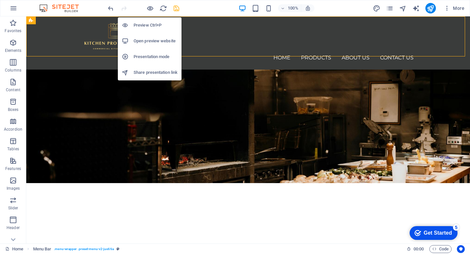
click at [155, 27] on h6 "Preview Ctrl+P" at bounding box center [155, 25] width 44 height 8
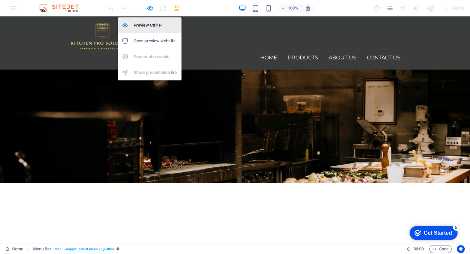
click at [151, 24] on h6 "Preview Ctrl+P" at bounding box center [155, 25] width 44 height 8
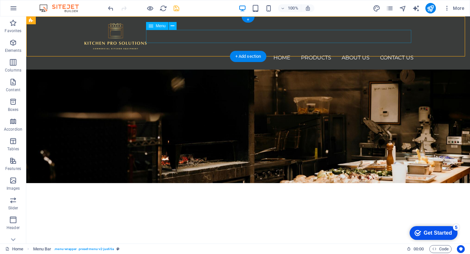
click at [318, 51] on nav "Home Products About us Contact Us" at bounding box center [248, 57] width 331 height 13
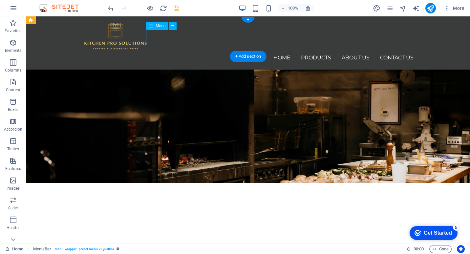
click at [318, 51] on nav "Home Products About us Contact Us" at bounding box center [248, 57] width 331 height 13
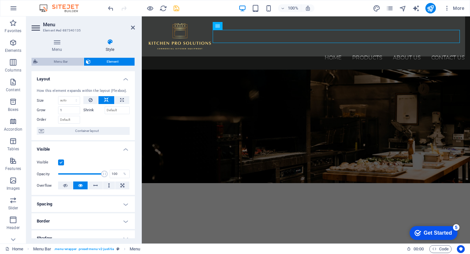
click at [61, 61] on span "Menu Bar" at bounding box center [61, 62] width 42 height 8
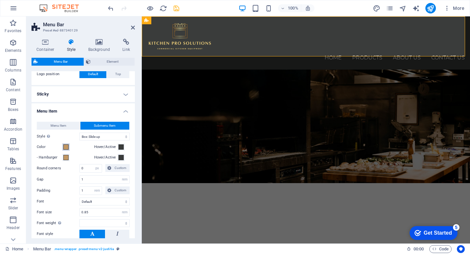
click at [66, 147] on span at bounding box center [65, 146] width 5 height 5
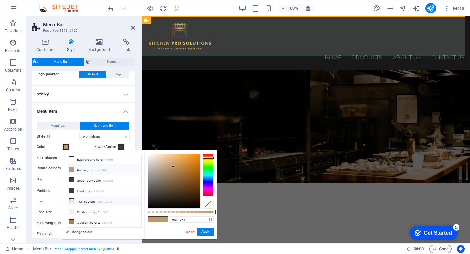
click at [73, 200] on icon at bounding box center [71, 200] width 5 height 5
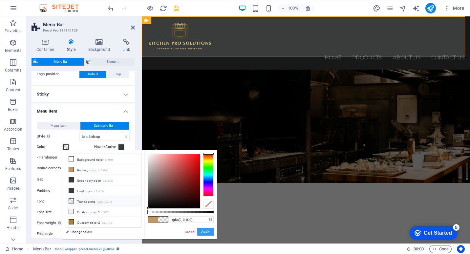
drag, startPoint x: 207, startPoint y: 232, endPoint x: 64, endPoint y: 214, distance: 143.7
click at [207, 232] on button "Apply" at bounding box center [205, 232] width 16 height 8
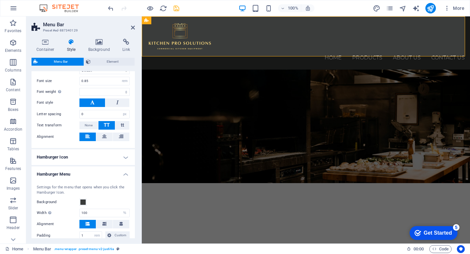
scroll to position [328, 0]
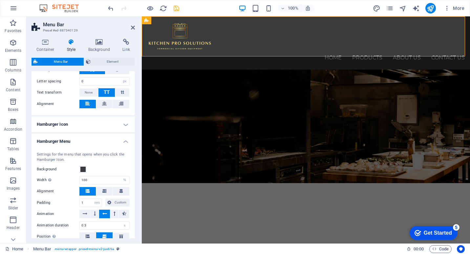
click at [126, 123] on h4 "Hamburger Icon" at bounding box center [82, 124] width 103 height 16
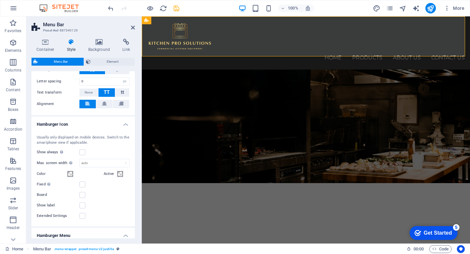
scroll to position [361, 0]
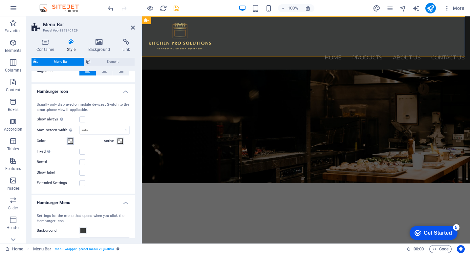
click at [70, 142] on span at bounding box center [70, 140] width 5 height 5
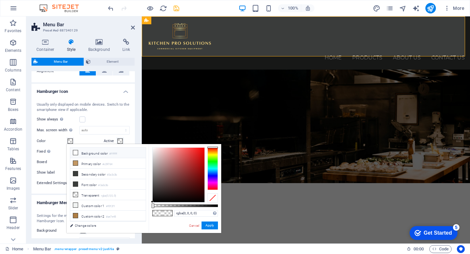
click at [76, 152] on icon at bounding box center [75, 152] width 5 height 5
click at [210, 226] on button "Apply" at bounding box center [209, 225] width 16 height 8
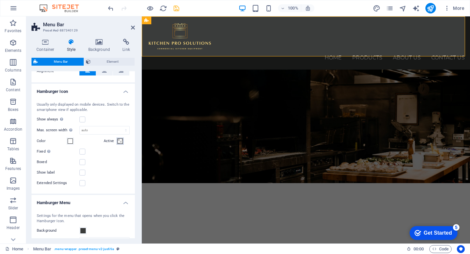
click at [119, 141] on span at bounding box center [119, 140] width 5 height 5
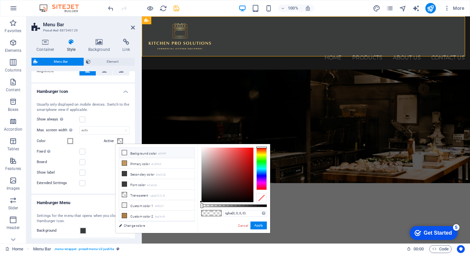
click at [123, 152] on icon at bounding box center [124, 152] width 5 height 5
click at [260, 227] on button "Apply" at bounding box center [258, 225] width 16 height 8
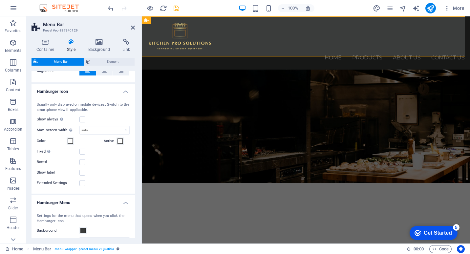
click at [135, 28] on aside "Menu Bar Preset #ed-887340129 Container Style Background Link Size Height Defau…" at bounding box center [83, 129] width 115 height 227
click at [133, 28] on icon at bounding box center [133, 27] width 4 height 5
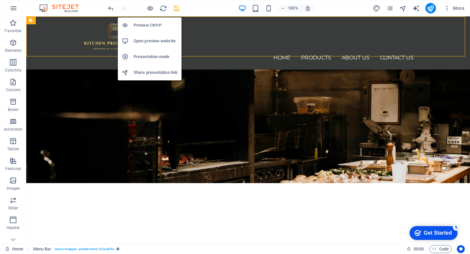
click at [151, 23] on h6 "Preview Ctrl+P" at bounding box center [155, 25] width 44 height 8
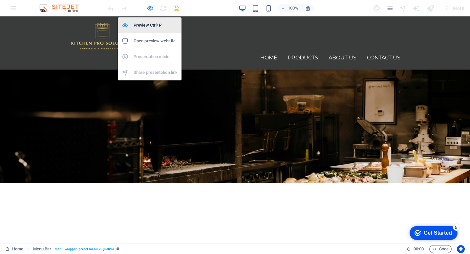
click at [154, 22] on h6 "Preview Ctrl+P" at bounding box center [155, 25] width 44 height 8
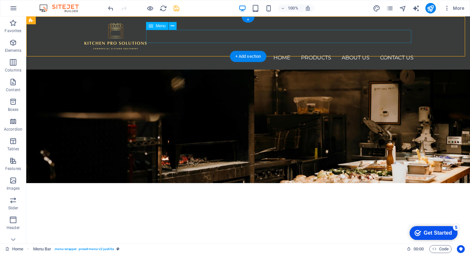
click at [356, 51] on nav "Home Products About us Contact Us" at bounding box center [248, 57] width 331 height 13
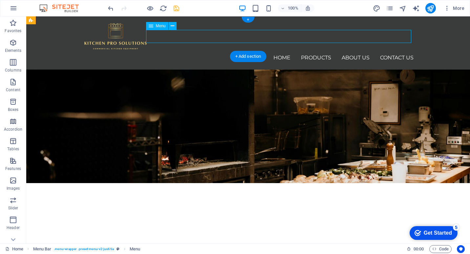
click at [356, 51] on nav "Home Products About us Contact Us" at bounding box center [248, 57] width 331 height 13
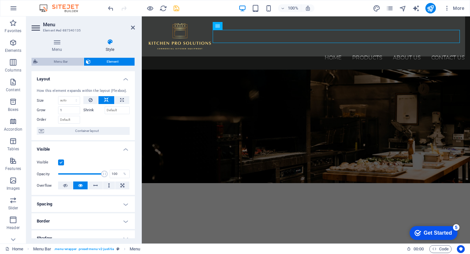
click at [52, 62] on span "Menu Bar" at bounding box center [61, 62] width 42 height 8
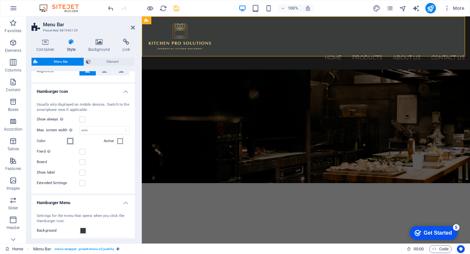
click at [71, 140] on span at bounding box center [70, 140] width 5 height 5
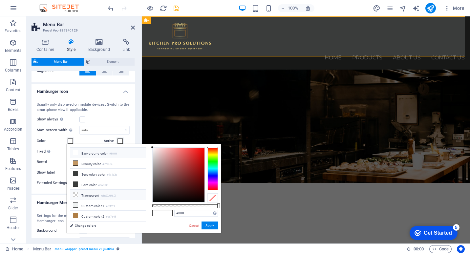
click at [74, 193] on icon at bounding box center [75, 194] width 5 height 5
drag, startPoint x: 213, startPoint y: 224, endPoint x: 66, endPoint y: 205, distance: 148.1
click at [213, 224] on button "Apply" at bounding box center [209, 225] width 16 height 8
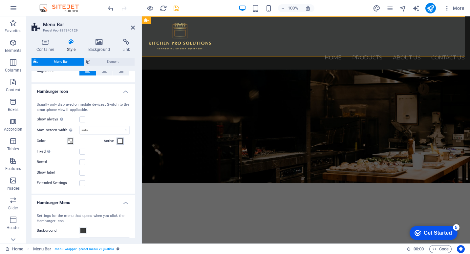
click at [118, 138] on span at bounding box center [119, 140] width 5 height 5
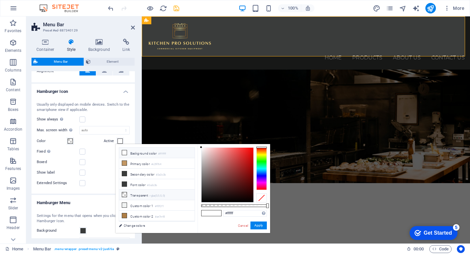
click at [125, 193] on icon at bounding box center [124, 194] width 5 height 5
click at [256, 226] on button "Apply" at bounding box center [258, 225] width 16 height 8
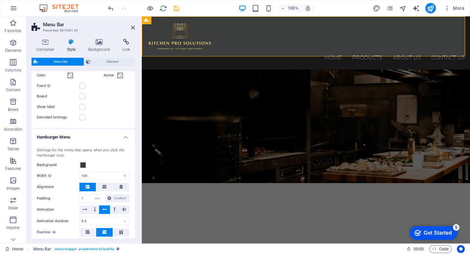
scroll to position [459, 0]
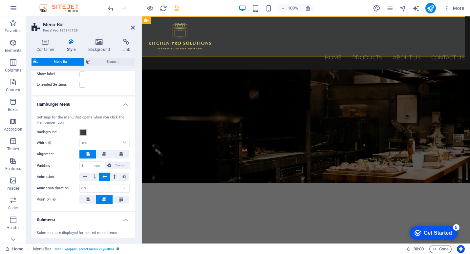
click at [84, 133] on span at bounding box center [82, 132] width 5 height 5
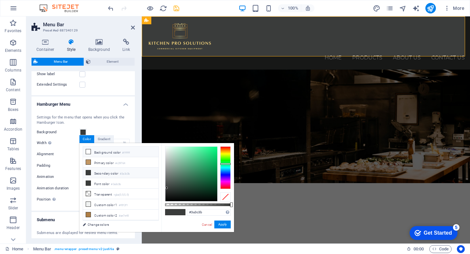
click at [89, 152] on icon at bounding box center [88, 151] width 5 height 5
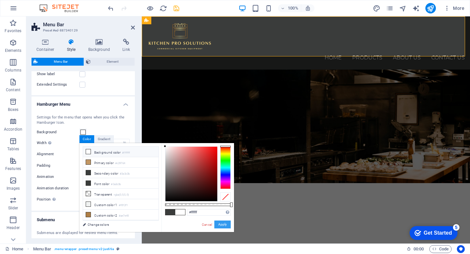
click at [226, 224] on button "Apply" at bounding box center [222, 224] width 16 height 8
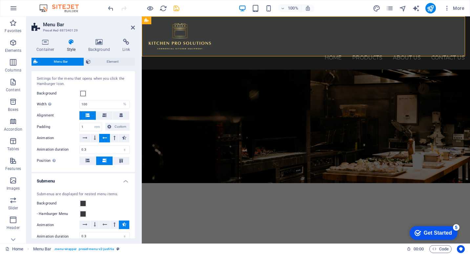
scroll to position [492, 0]
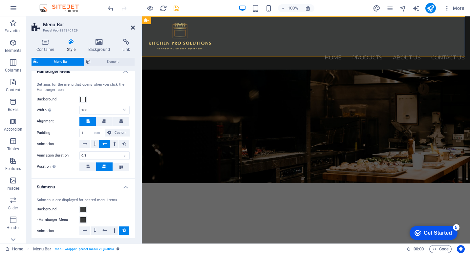
click at [132, 27] on icon at bounding box center [133, 27] width 4 height 5
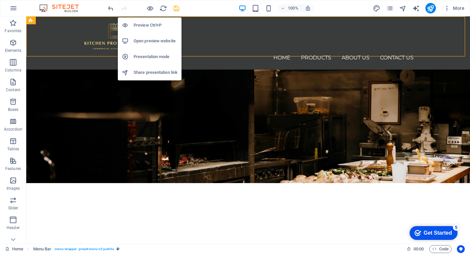
click at [150, 23] on h6 "Preview Ctrl+P" at bounding box center [155, 25] width 44 height 8
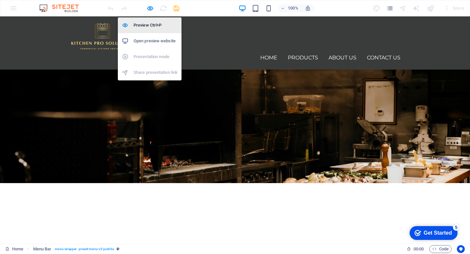
click at [156, 23] on h6 "Preview Ctrl+P" at bounding box center [155, 25] width 44 height 8
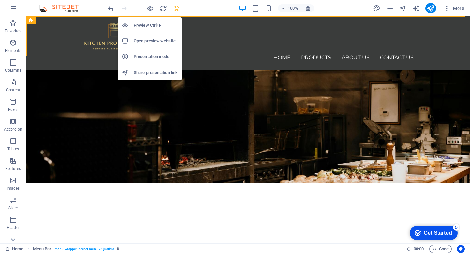
click at [154, 23] on h6 "Preview Ctrl+P" at bounding box center [155, 25] width 44 height 8
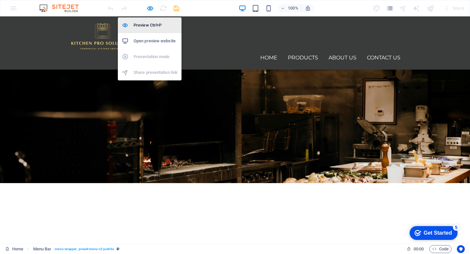
click at [148, 20] on li "Preview Ctrl+P" at bounding box center [150, 25] width 64 height 16
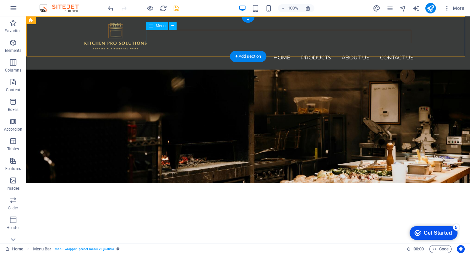
click at [327, 51] on nav "Home Products About us Contact Us" at bounding box center [248, 57] width 331 height 13
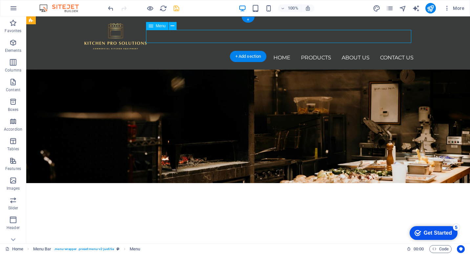
click at [327, 51] on nav "Home Products About us Contact Us" at bounding box center [248, 57] width 331 height 13
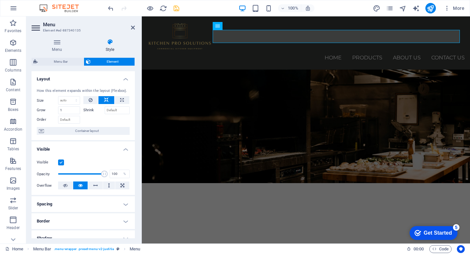
click at [62, 57] on div "Menu Style Menu Auto Custom Create custom menu items for this menu. Recommended…" at bounding box center [82, 138] width 103 height 199
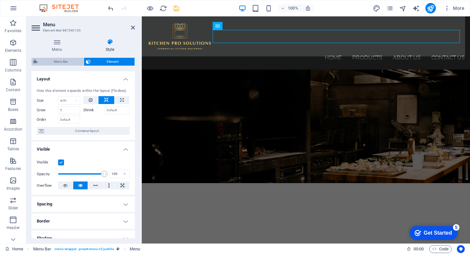
click at [65, 62] on span "Menu Bar" at bounding box center [61, 62] width 42 height 8
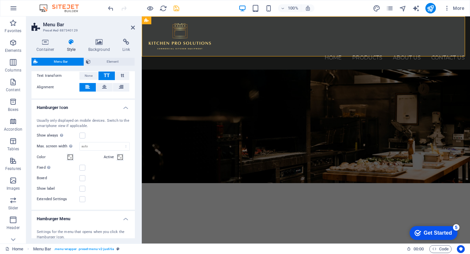
scroll to position [361, 0]
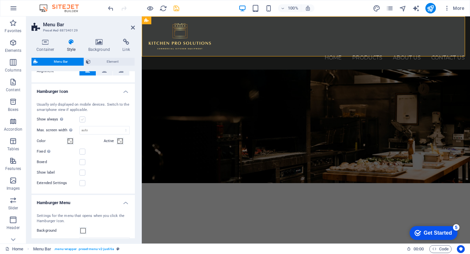
click at [82, 119] on label at bounding box center [82, 119] width 6 height 6
click at [0, 0] on input "Show always Shows the trigger for all viewports." at bounding box center [0, 0] width 0 height 0
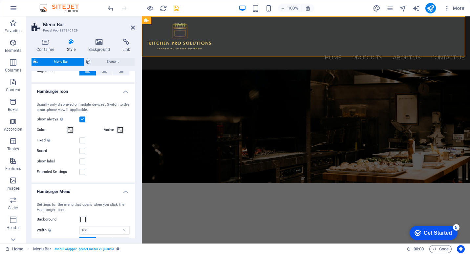
click at [83, 119] on label at bounding box center [82, 119] width 6 height 6
click at [0, 0] on input "Show always Shows the trigger for all viewports." at bounding box center [0, 0] width 0 height 0
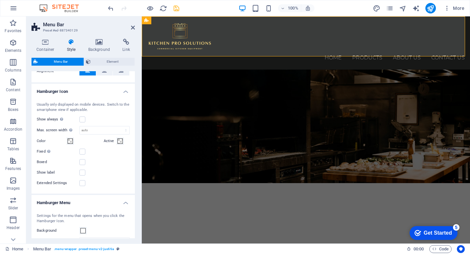
scroll to position [426, 0]
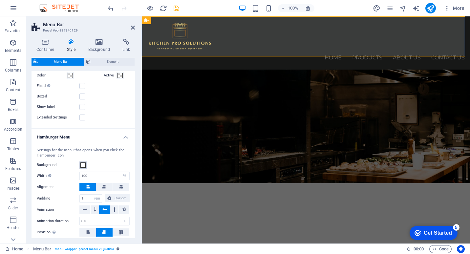
click at [83, 163] on span at bounding box center [82, 164] width 5 height 5
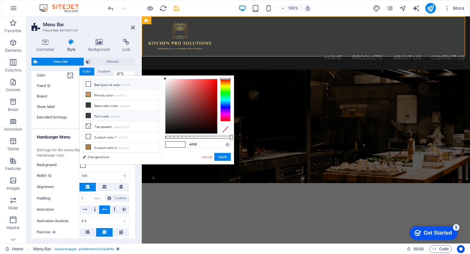
click at [94, 113] on li "Font color #3a3c3b" at bounding box center [120, 116] width 75 height 10
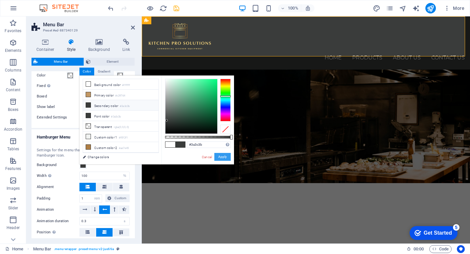
click at [220, 157] on button "Apply" at bounding box center [222, 157] width 16 height 8
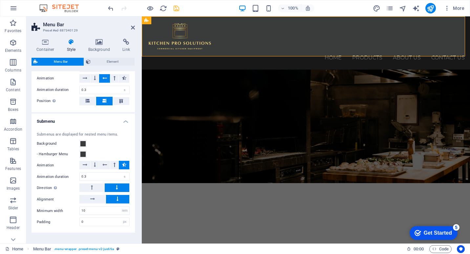
scroll to position [577, 0]
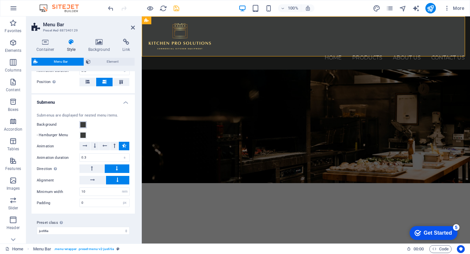
click at [83, 124] on span at bounding box center [82, 124] width 5 height 5
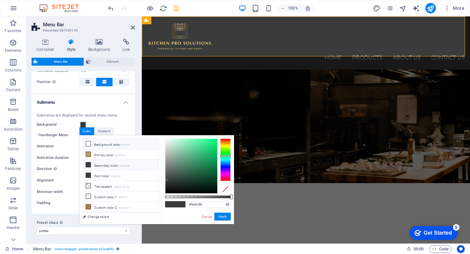
click at [88, 142] on icon at bounding box center [88, 143] width 5 height 5
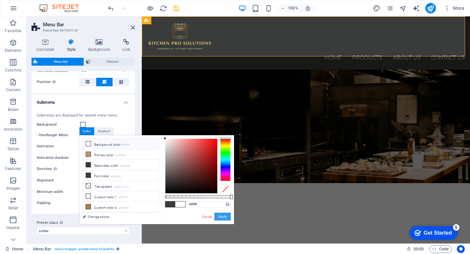
click at [225, 218] on button "Apply" at bounding box center [222, 217] width 16 height 8
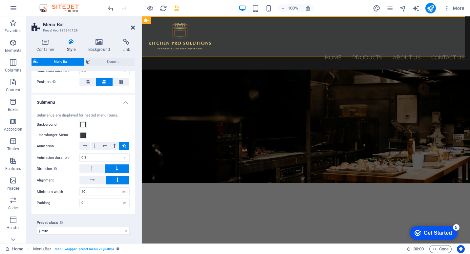
click at [134, 29] on icon at bounding box center [133, 27] width 4 height 5
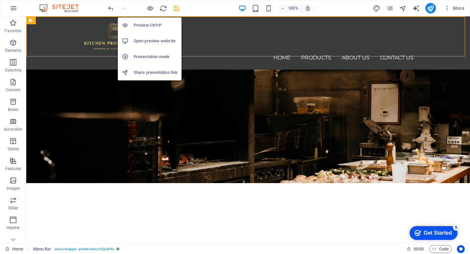
click at [149, 23] on h6 "Preview Ctrl+P" at bounding box center [155, 25] width 44 height 8
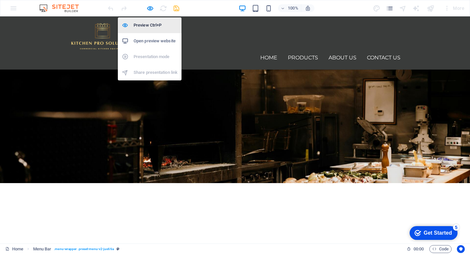
click at [152, 23] on h6 "Preview Ctrl+P" at bounding box center [155, 25] width 44 height 8
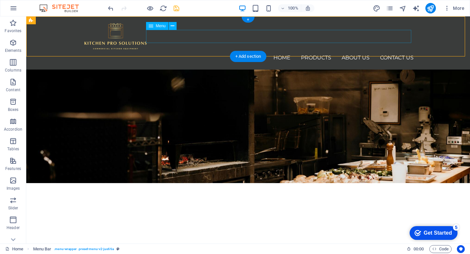
click at [305, 51] on nav "Home Products About us Contact Us" at bounding box center [248, 57] width 331 height 13
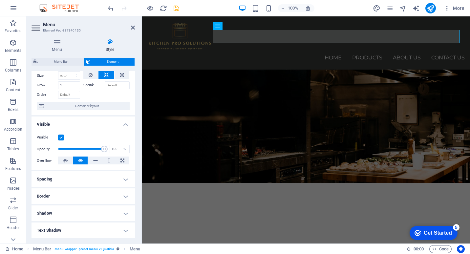
scroll to position [0, 0]
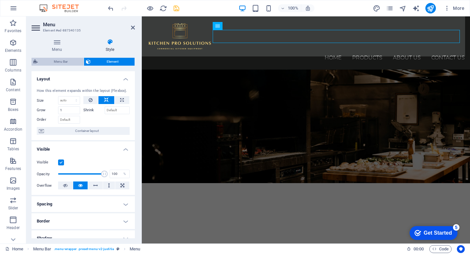
click at [63, 60] on span "Menu Bar" at bounding box center [61, 62] width 42 height 8
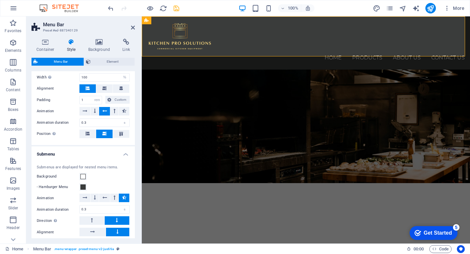
scroll to position [563, 0]
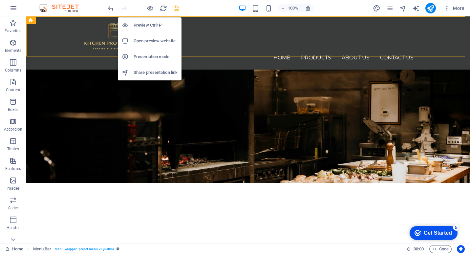
click at [151, 21] on li "Preview Ctrl+P" at bounding box center [150, 25] width 64 height 16
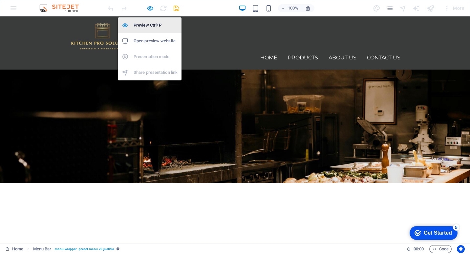
click at [149, 24] on h6 "Preview Ctrl+P" at bounding box center [155, 25] width 44 height 8
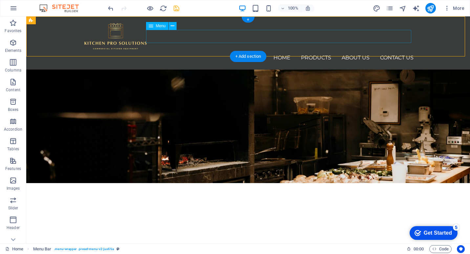
click at [325, 51] on nav "Home Products Refrigeration Cooking Equipment Cake Display Stainless Products E…" at bounding box center [248, 57] width 331 height 13
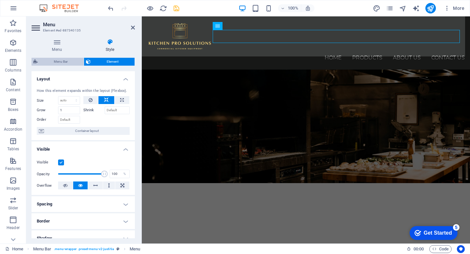
click at [62, 60] on span "Menu Bar" at bounding box center [61, 62] width 42 height 8
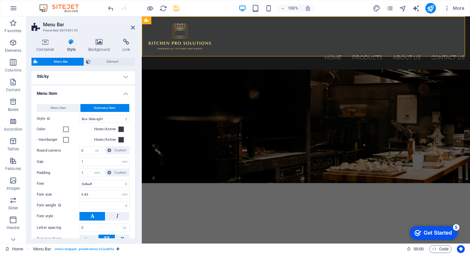
scroll to position [164, 0]
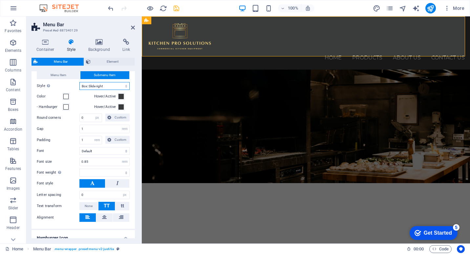
click at [105, 84] on select "Plain Text color Box: Fade Box: Flip vertical Box: Flip horizontal Box: Slide d…" at bounding box center [104, 86] width 50 height 8
click at [79, 82] on select "Plain Text color Box: Fade Box: Flip vertical Box: Flip horizontal Box: Slide d…" at bounding box center [104, 86] width 50 height 8
click at [132, 28] on icon at bounding box center [133, 27] width 4 height 5
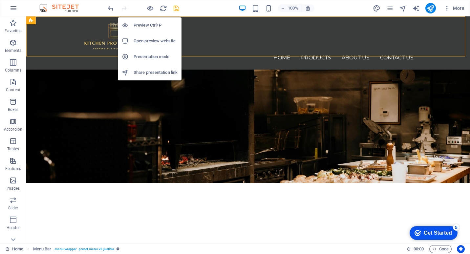
click at [150, 27] on h6 "Preview Ctrl+P" at bounding box center [155, 25] width 44 height 8
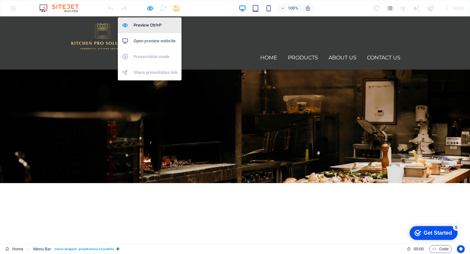
click at [153, 25] on h6 "Preview Ctrl+P" at bounding box center [155, 25] width 44 height 8
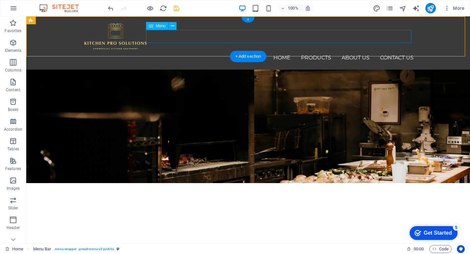
click at [286, 51] on nav "Home Products Refrigeration Cooking Equipment Cake Display Stainless Products E…" at bounding box center [248, 57] width 331 height 13
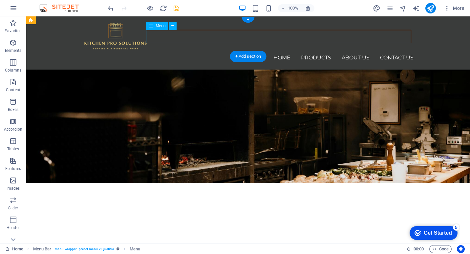
click at [286, 51] on nav "Home Products Refrigeration Cooking Equipment Cake Display Stainless Products E…" at bounding box center [248, 57] width 331 height 13
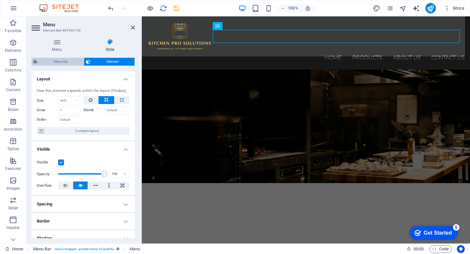
click at [59, 60] on span "Menu Bar" at bounding box center [61, 62] width 42 height 8
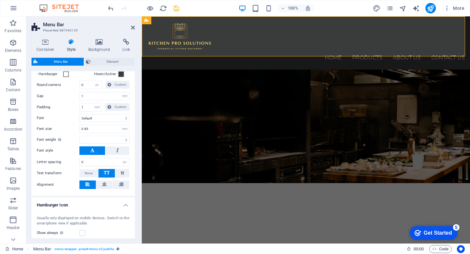
scroll to position [131, 0]
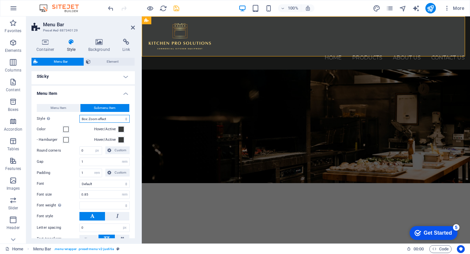
click at [106, 119] on select "Plain Text color Box: Fade Box: Flip vertical Box: Flip horizontal Box: Slide d…" at bounding box center [104, 119] width 50 height 8
click at [79, 115] on select "Plain Text color Box: Fade Box: Flip vertical Box: Flip horizontal Box: Slide d…" at bounding box center [104, 119] width 50 height 8
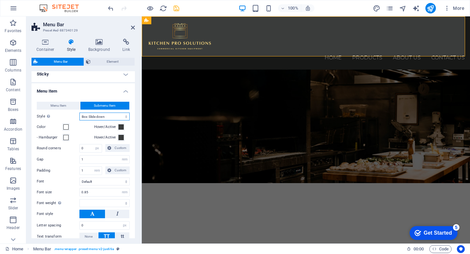
scroll to position [98, 0]
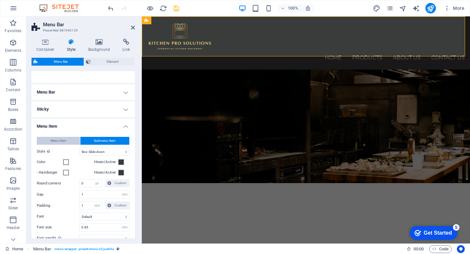
click at [65, 141] on span "Menu Item" at bounding box center [59, 141] width 16 height 8
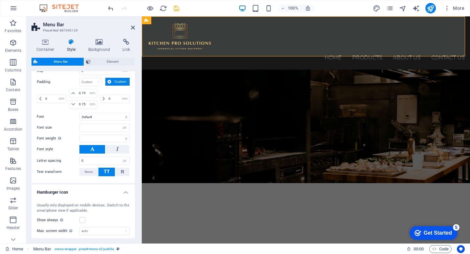
scroll to position [295, 0]
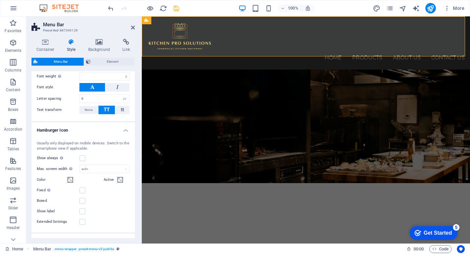
click at [123, 130] on h4 "Hamburger Icon" at bounding box center [82, 128] width 103 height 12
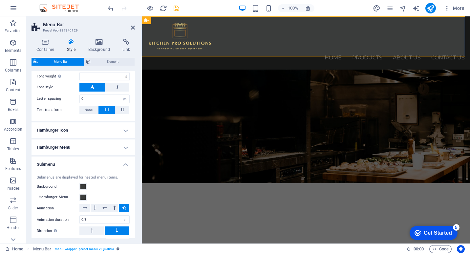
scroll to position [358, 0]
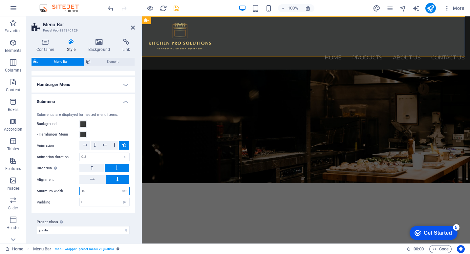
click at [87, 190] on input "10" at bounding box center [105, 191] width 50 height 8
drag, startPoint x: 87, startPoint y: 190, endPoint x: 76, endPoint y: 190, distance: 10.8
click at [76, 190] on div "Minimum width 10 px rem % vh vw" at bounding box center [83, 191] width 93 height 9
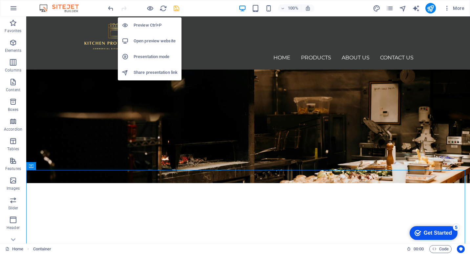
click at [154, 21] on h6 "Preview Ctrl+P" at bounding box center [155, 25] width 44 height 8
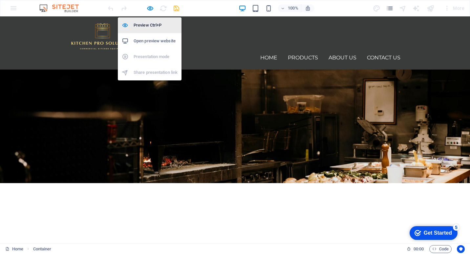
click at [151, 23] on h6 "Preview Ctrl+P" at bounding box center [155, 25] width 44 height 8
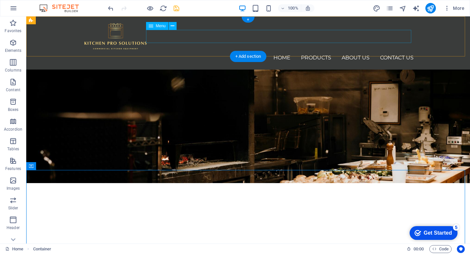
click at [330, 51] on nav "Home Products Refrigeration Cooking Equipment Cake Display Stainless Products E…" at bounding box center [248, 57] width 331 height 13
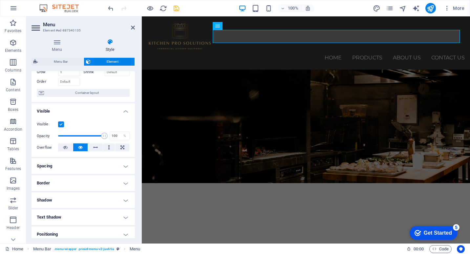
scroll to position [0, 0]
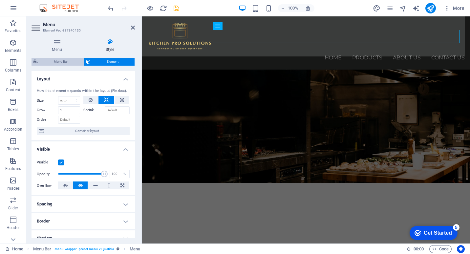
click at [64, 62] on span "Menu Bar" at bounding box center [61, 62] width 42 height 8
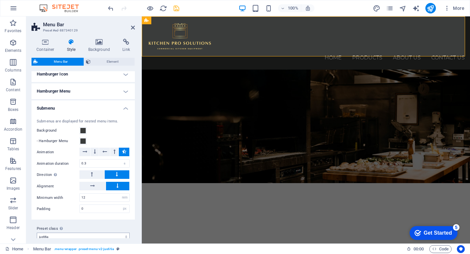
scroll to position [358, 0]
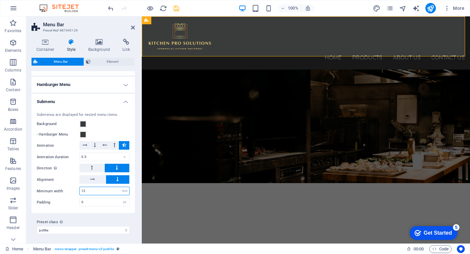
click at [85, 190] on input "12" at bounding box center [105, 191] width 50 height 8
drag, startPoint x: 86, startPoint y: 190, endPoint x: 78, endPoint y: 189, distance: 8.0
click at [78, 189] on div "Minimum width 12 px rem % vh vw" at bounding box center [83, 191] width 93 height 9
click at [132, 28] on icon at bounding box center [133, 27] width 4 height 5
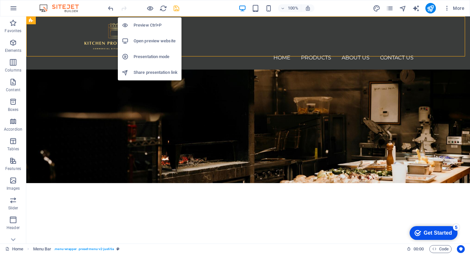
click at [153, 23] on h6 "Preview Ctrl+P" at bounding box center [155, 25] width 44 height 8
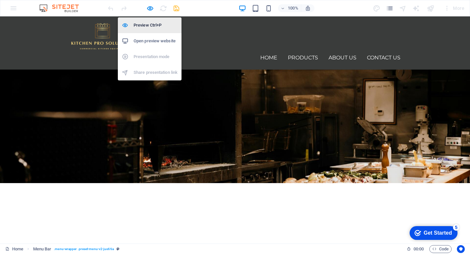
click at [154, 22] on h6 "Preview Ctrl+P" at bounding box center [155, 25] width 44 height 8
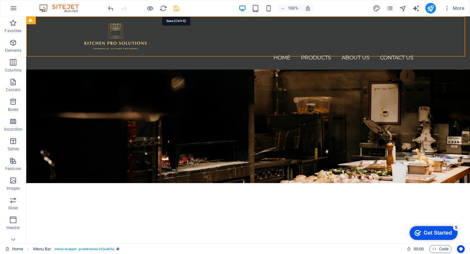
click at [177, 8] on icon "save" at bounding box center [177, 9] width 8 height 8
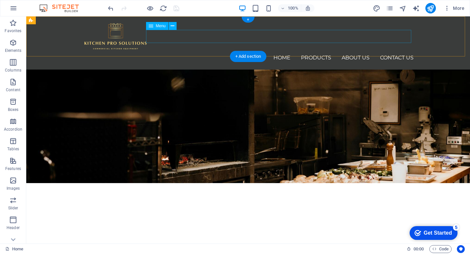
click at [321, 51] on nav "Home Products Refrigeration Cooking Equipment Cake Display Stainless Products E…" at bounding box center [248, 57] width 331 height 13
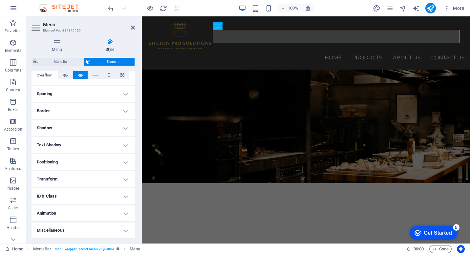
scroll to position [0, 0]
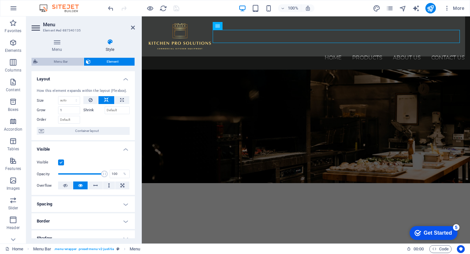
click at [60, 60] on span "Menu Bar" at bounding box center [61, 62] width 42 height 8
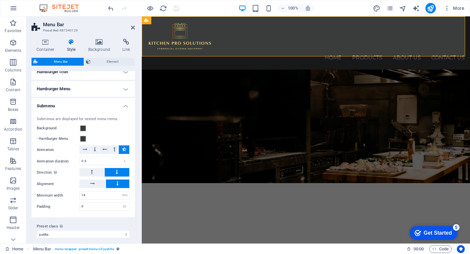
scroll to position [358, 0]
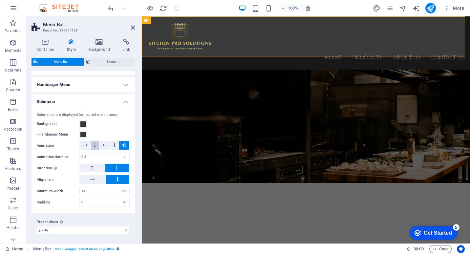
click at [94, 145] on icon at bounding box center [95, 145] width 2 height 8
click at [134, 27] on icon at bounding box center [133, 27] width 4 height 5
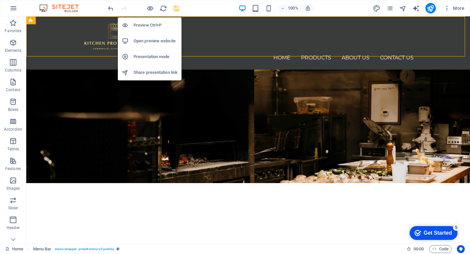
click at [149, 21] on li "Preview Ctrl+P" at bounding box center [150, 25] width 64 height 16
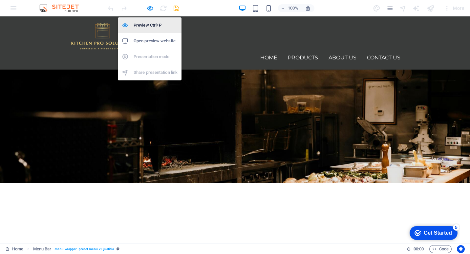
click at [152, 27] on h6 "Preview Ctrl+P" at bounding box center [155, 25] width 44 height 8
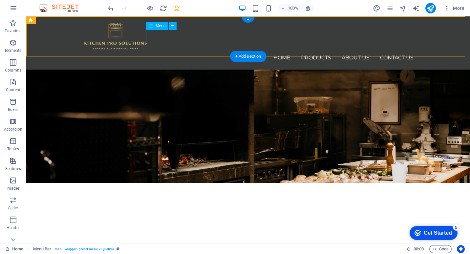
click at [293, 51] on nav "Home Products Refrigeration Cooking Equipment Cake Display Stainless Products E…" at bounding box center [248, 57] width 331 height 13
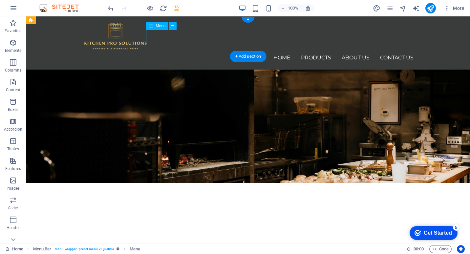
click at [293, 51] on nav "Home Products Refrigeration Cooking Equipment Cake Display Stainless Products E…" at bounding box center [248, 57] width 331 height 13
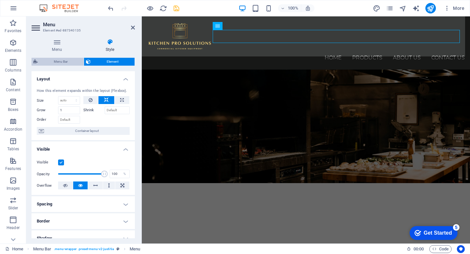
click at [74, 60] on span "Menu Bar" at bounding box center [61, 62] width 42 height 8
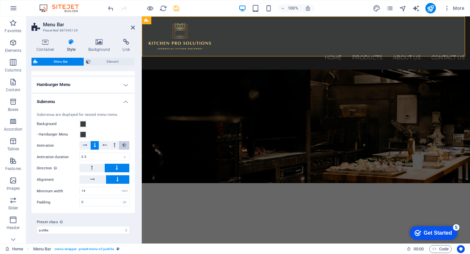
click at [124, 145] on icon at bounding box center [124, 145] width 4 height 8
click at [83, 203] on input "0" at bounding box center [105, 202] width 50 height 8
drag, startPoint x: 86, startPoint y: 201, endPoint x: 81, endPoint y: 201, distance: 4.3
click at [81, 201] on input "0" at bounding box center [105, 202] width 50 height 8
click at [132, 26] on icon at bounding box center [133, 27] width 4 height 5
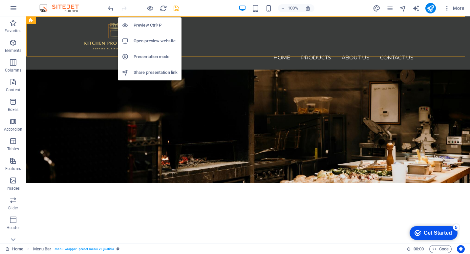
click at [151, 22] on h6 "Preview Ctrl+P" at bounding box center [155, 25] width 44 height 8
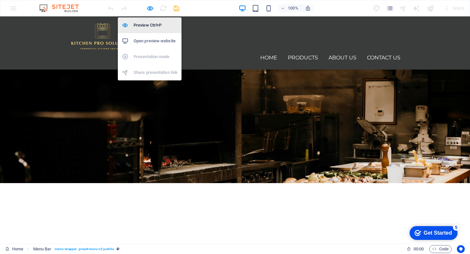
click at [152, 23] on h6 "Preview Ctrl+P" at bounding box center [155, 25] width 44 height 8
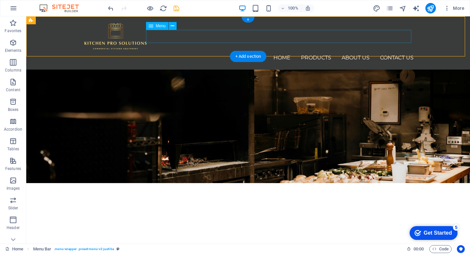
click at [326, 51] on nav "Home Products Refrigeration Cooking Equipment Cake Display Stainless Products E…" at bounding box center [248, 57] width 331 height 13
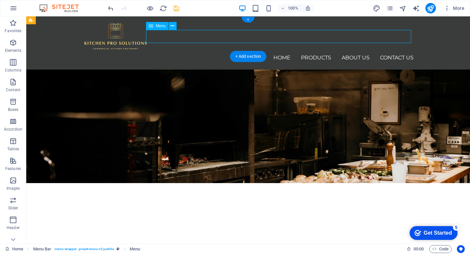
click at [326, 51] on nav "Home Products Refrigeration Cooking Equipment Cake Display Stainless Products E…" at bounding box center [248, 57] width 331 height 13
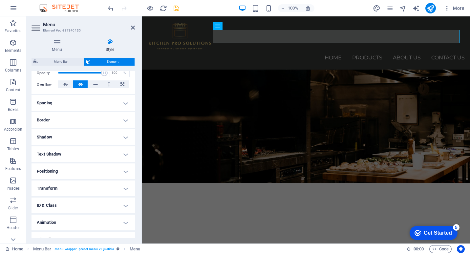
scroll to position [110, 0]
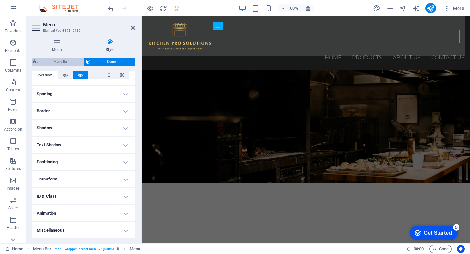
click at [71, 58] on span "Menu Bar" at bounding box center [61, 62] width 42 height 8
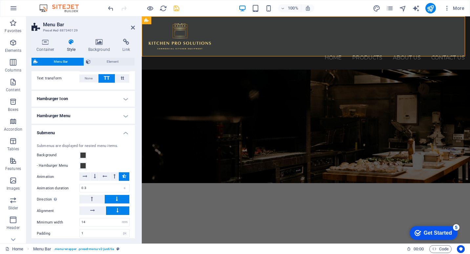
scroll to position [358, 0]
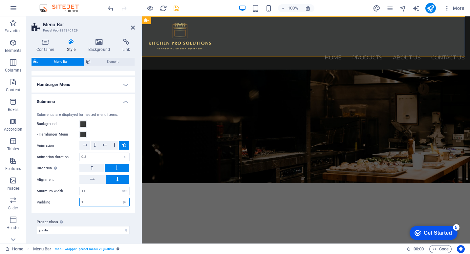
click at [95, 200] on input "1" at bounding box center [105, 202] width 50 height 8
drag, startPoint x: 99, startPoint y: 202, endPoint x: 73, endPoint y: 202, distance: 25.6
click at [73, 202] on div "Padding 1 px rem % vh vw" at bounding box center [83, 202] width 93 height 9
click at [132, 29] on icon at bounding box center [133, 27] width 4 height 5
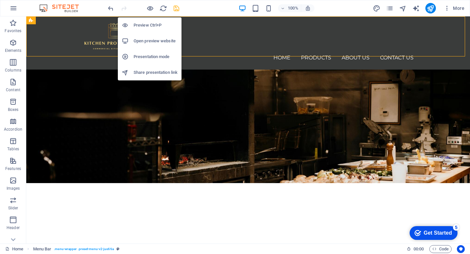
click at [150, 25] on h6 "Preview Ctrl+P" at bounding box center [155, 25] width 44 height 8
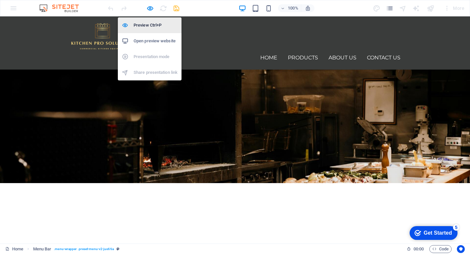
click at [155, 25] on h6 "Preview Ctrl+P" at bounding box center [155, 25] width 44 height 8
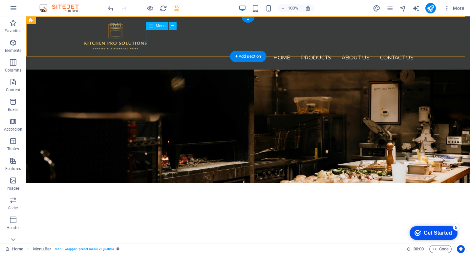
click at [303, 51] on nav "Home Products Refrigeration Cooking Equipment Cake Display Stainless Products E…" at bounding box center [248, 57] width 331 height 13
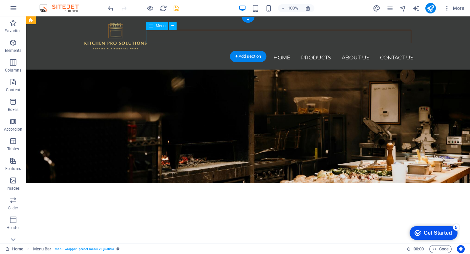
click at [303, 51] on nav "Home Products Refrigeration Cooking Equipment Cake Display Stainless Products E…" at bounding box center [248, 57] width 331 height 13
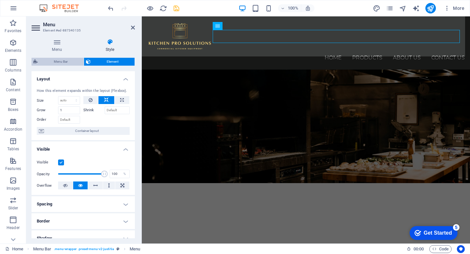
click at [63, 63] on span "Menu Bar" at bounding box center [61, 62] width 42 height 8
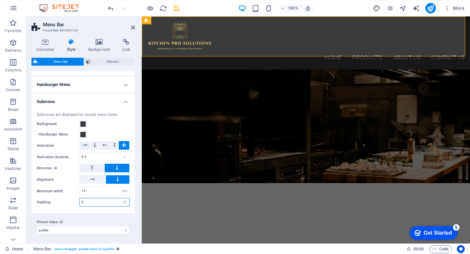
click at [91, 201] on input "2" at bounding box center [105, 202] width 50 height 8
drag, startPoint x: 100, startPoint y: 201, endPoint x: 63, endPoint y: 202, distance: 37.1
click at [63, 202] on div "Padding 2 px rem % vh vw" at bounding box center [83, 202] width 93 height 9
click at [133, 27] on icon at bounding box center [133, 27] width 4 height 5
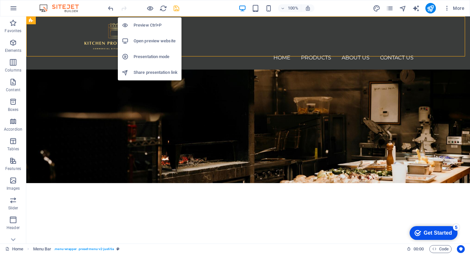
click at [152, 23] on h6 "Preview Ctrl+P" at bounding box center [155, 25] width 44 height 8
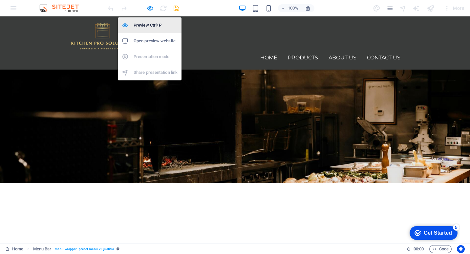
click at [151, 23] on h6 "Preview Ctrl+P" at bounding box center [155, 25] width 44 height 8
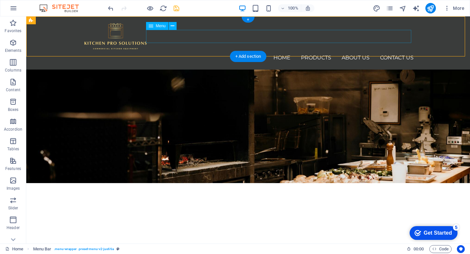
click at [302, 51] on nav "Home Products Refrigeration Cooking Equipment Cake Display Stainless Products E…" at bounding box center [248, 57] width 331 height 13
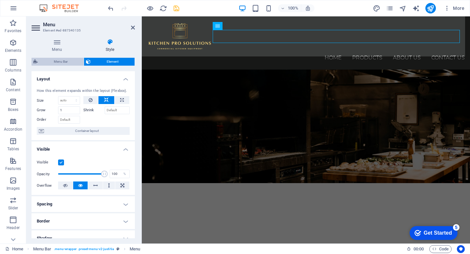
click at [64, 61] on span "Menu Bar" at bounding box center [61, 62] width 42 height 8
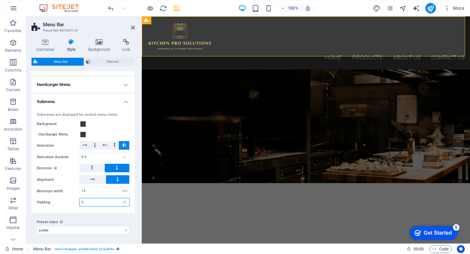
drag, startPoint x: 99, startPoint y: 201, endPoint x: 70, endPoint y: 203, distance: 29.3
click at [70, 203] on div "Padding 3 px rem % vh vw" at bounding box center [83, 202] width 93 height 9
click at [134, 27] on icon at bounding box center [133, 27] width 4 height 5
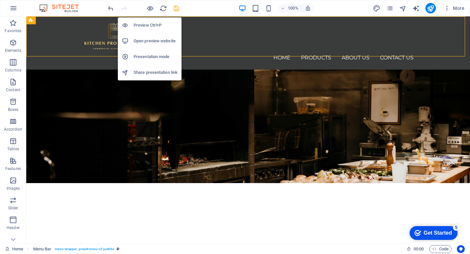
click at [152, 25] on h6 "Preview Ctrl+P" at bounding box center [155, 25] width 44 height 8
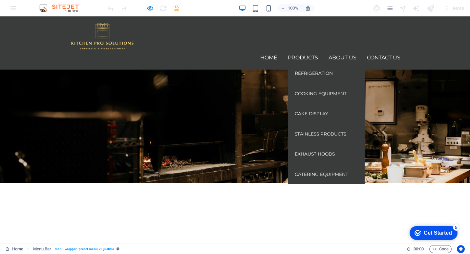
click at [309, 66] on link "Refrigeration" at bounding box center [325, 73] width 73 height 15
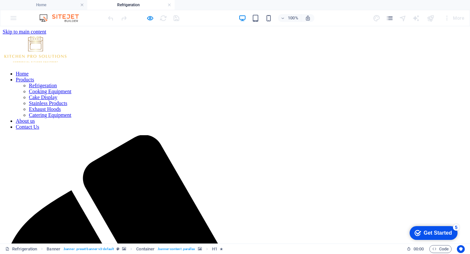
scroll to position [0, 0]
click at [169, 5] on link at bounding box center [169, 5] width 4 height 6
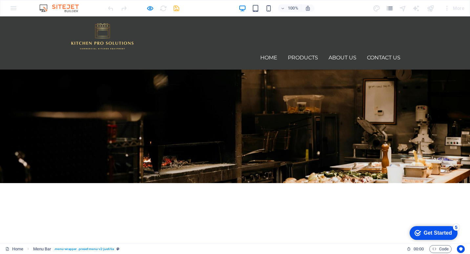
click at [192, 47] on header "Home Products Refrigeration Cooking Equipment Cake Display Stainless Products E…" at bounding box center [234, 42] width 341 height 53
click at [175, 8] on div at bounding box center [143, 8] width 73 height 10
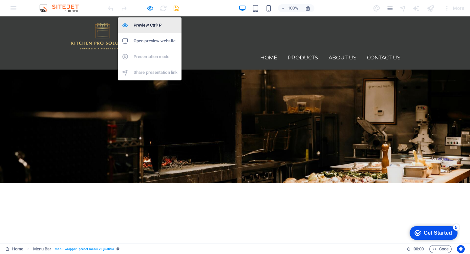
click at [155, 30] on li "Preview Ctrl+P" at bounding box center [150, 25] width 64 height 16
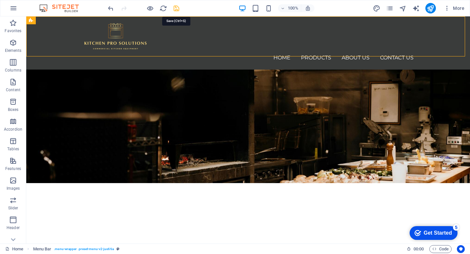
click at [176, 8] on icon "save" at bounding box center [177, 9] width 8 height 8
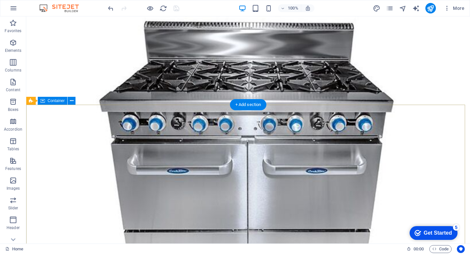
scroll to position [838, 0]
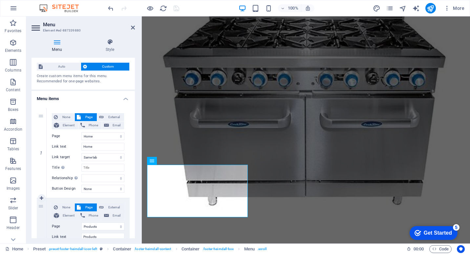
scroll to position [0, 0]
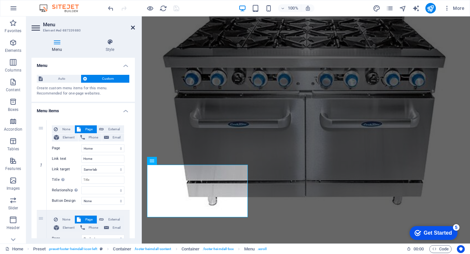
click at [132, 26] on icon at bounding box center [133, 27] width 4 height 5
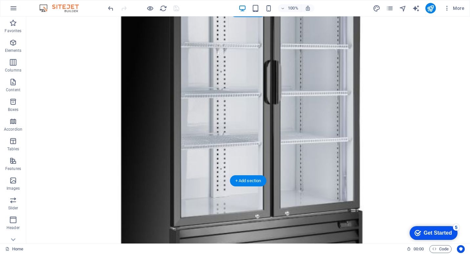
scroll to position [558, 0]
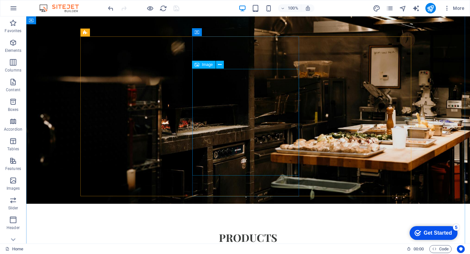
scroll to position [0, 0]
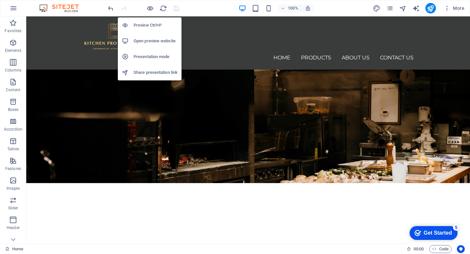
click at [152, 23] on h6 "Preview Ctrl+P" at bounding box center [155, 25] width 44 height 8
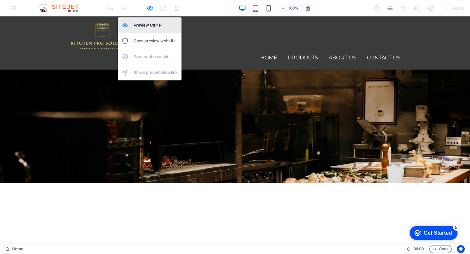
click at [155, 20] on li "Preview Ctrl+P" at bounding box center [150, 25] width 64 height 16
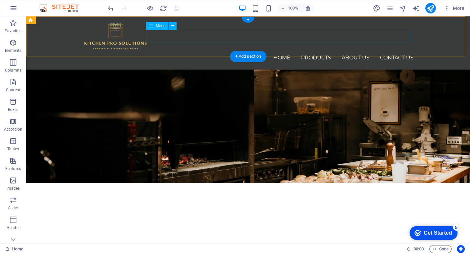
click at [343, 51] on nav "Home Products Refrigeration Cooking Equipment Cake Display Stainless Products E…" at bounding box center [248, 57] width 331 height 13
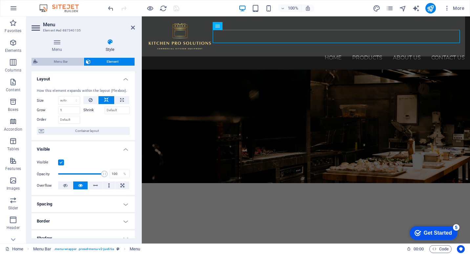
click at [65, 62] on span "Menu Bar" at bounding box center [61, 62] width 42 height 8
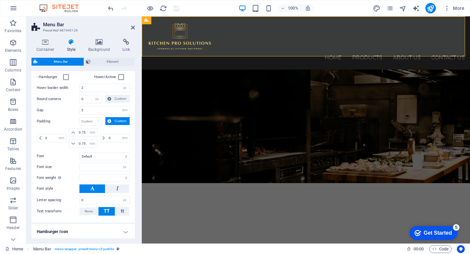
scroll to position [95, 0]
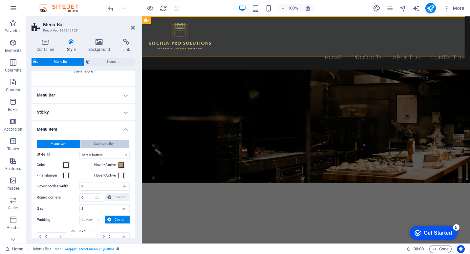
click at [104, 140] on span "Submenu Item" at bounding box center [105, 144] width 22 height 8
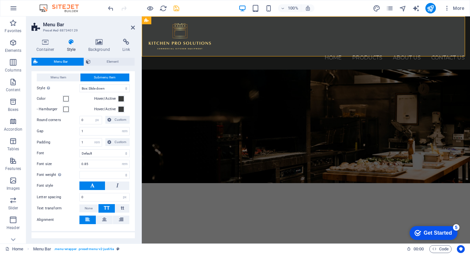
scroll to position [194, 0]
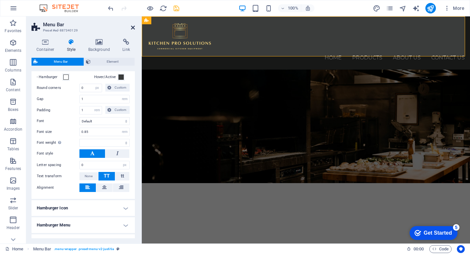
click at [132, 26] on icon at bounding box center [133, 27] width 4 height 5
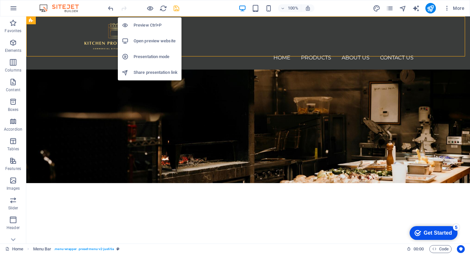
click at [150, 23] on h6 "Preview Ctrl+P" at bounding box center [155, 25] width 44 height 8
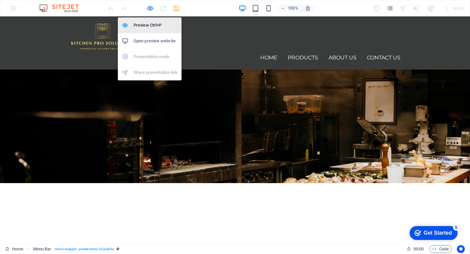
click at [151, 24] on h6 "Preview Ctrl+P" at bounding box center [155, 25] width 44 height 8
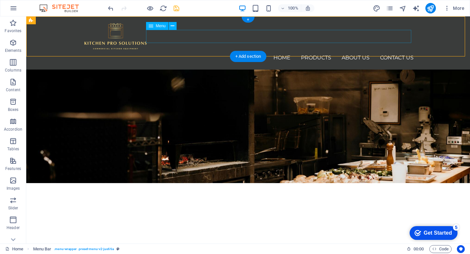
click at [325, 51] on nav "Home Products Refrigeration Cooking Equipment Cake Display Stainless Products E…" at bounding box center [248, 57] width 331 height 13
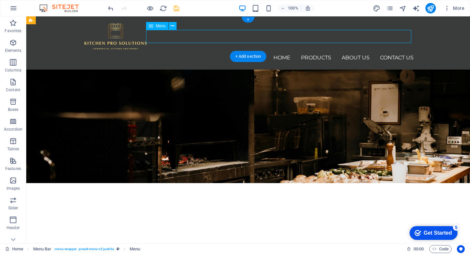
click at [325, 51] on nav "Home Products Refrigeration Cooking Equipment Cake Display Stainless Products E…" at bounding box center [248, 57] width 331 height 13
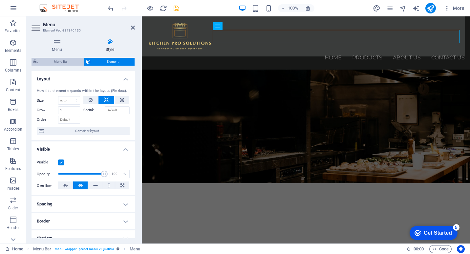
click at [66, 60] on span "Menu Bar" at bounding box center [61, 62] width 42 height 8
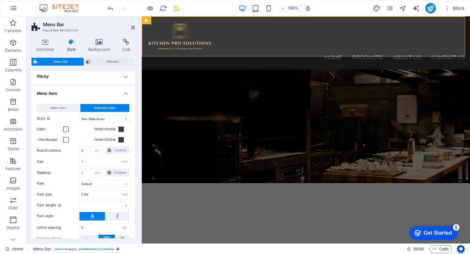
scroll to position [164, 0]
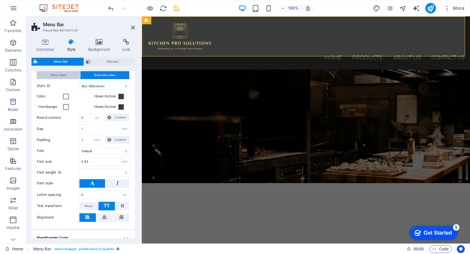
click at [64, 77] on span "Menu Item" at bounding box center [59, 75] width 16 height 8
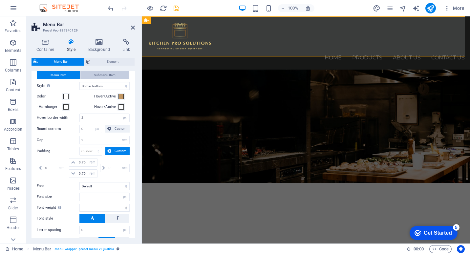
click at [113, 76] on span "Submenu Item" at bounding box center [105, 75] width 22 height 8
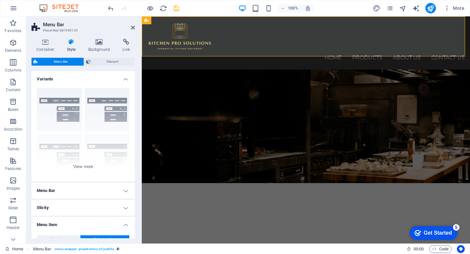
scroll to position [0, 0]
click at [48, 44] on icon at bounding box center [45, 42] width 28 height 7
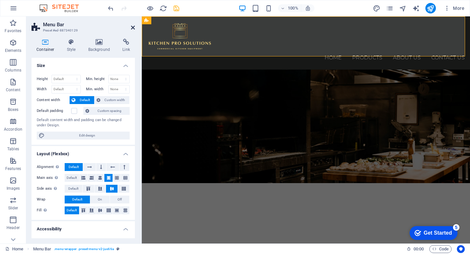
click at [133, 27] on icon at bounding box center [133, 27] width 4 height 5
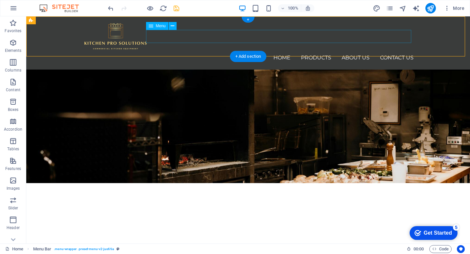
click at [299, 51] on nav "Home Products Refrigeration Cooking Equipment Cake Display Stainless Products E…" at bounding box center [248, 57] width 331 height 13
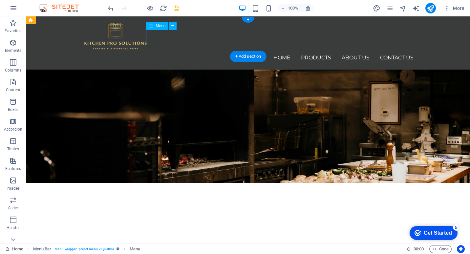
click at [299, 51] on nav "Home Products Refrigeration Cooking Equipment Cake Display Stainless Products E…" at bounding box center [248, 57] width 331 height 13
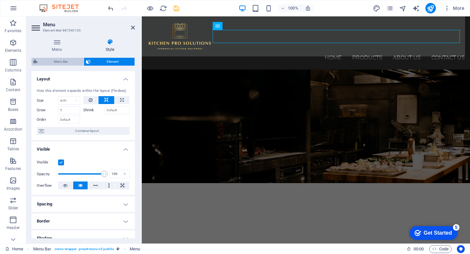
click at [65, 62] on span "Menu Bar" at bounding box center [61, 62] width 42 height 8
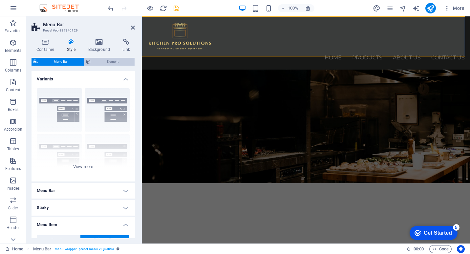
click at [99, 59] on span "Element" at bounding box center [112, 62] width 40 height 8
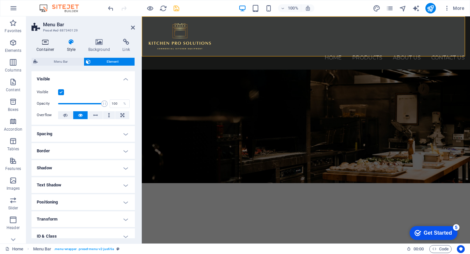
click at [49, 50] on h4 "Container" at bounding box center [46, 46] width 30 height 14
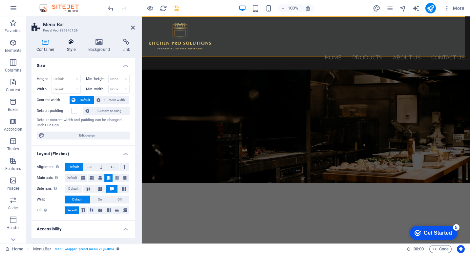
click at [72, 48] on h4 "Style" at bounding box center [72, 46] width 21 height 14
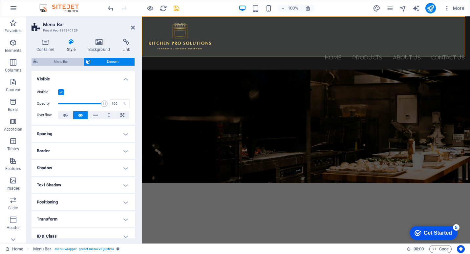
click at [61, 63] on span "Menu Bar" at bounding box center [61, 62] width 42 height 8
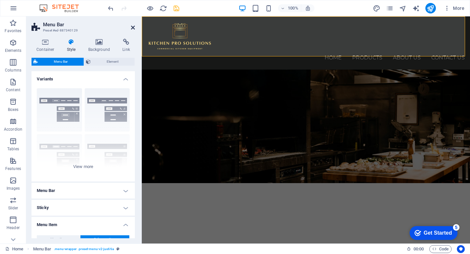
click at [132, 29] on icon at bounding box center [133, 27] width 4 height 5
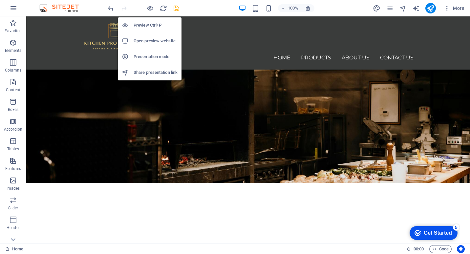
click at [155, 24] on h6 "Preview Ctrl+P" at bounding box center [155, 25] width 44 height 8
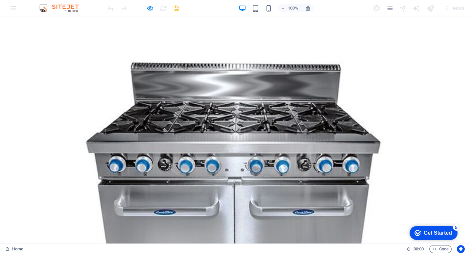
scroll to position [842, 0]
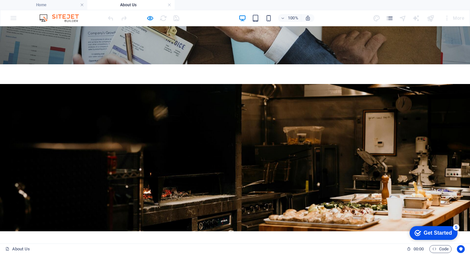
scroll to position [0, 0]
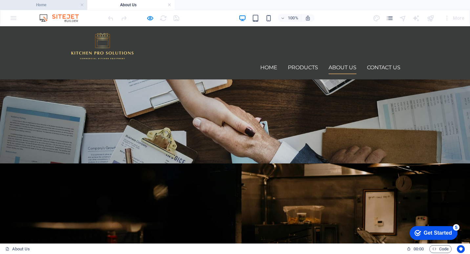
click at [59, 3] on h4 "Home" at bounding box center [43, 4] width 87 height 7
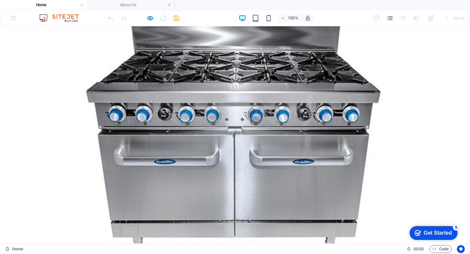
scroll to position [847, 0]
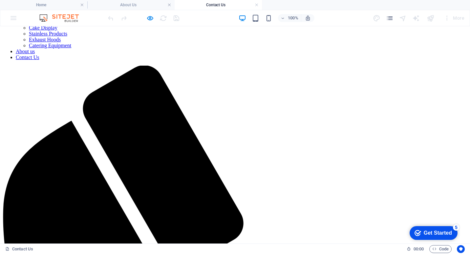
scroll to position [0, 0]
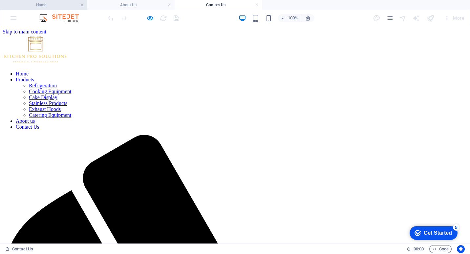
click at [59, 6] on h4 "Home" at bounding box center [43, 4] width 87 height 7
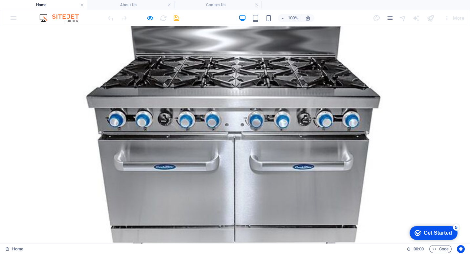
scroll to position [847, 0]
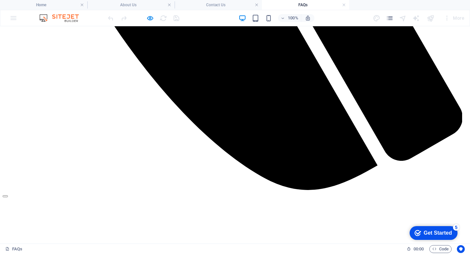
scroll to position [484, 0]
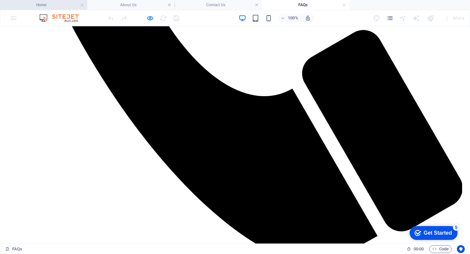
click at [41, 2] on h4 "Home" at bounding box center [43, 4] width 87 height 7
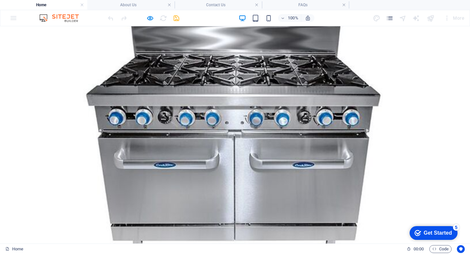
scroll to position [847, 0]
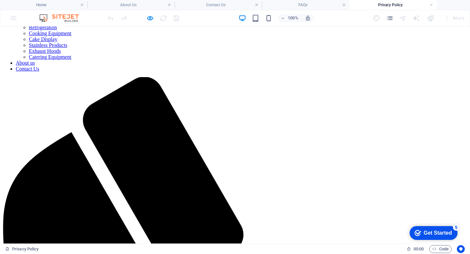
scroll to position [0, 0]
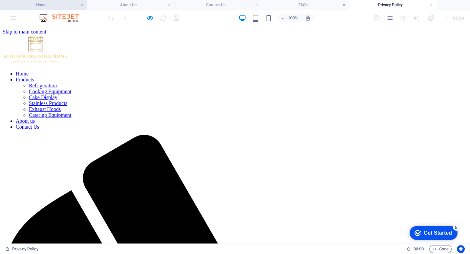
click at [55, 6] on h4 "Home" at bounding box center [43, 4] width 87 height 7
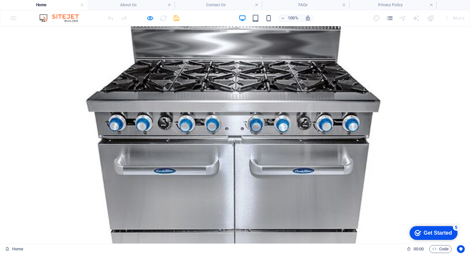
scroll to position [847, 0]
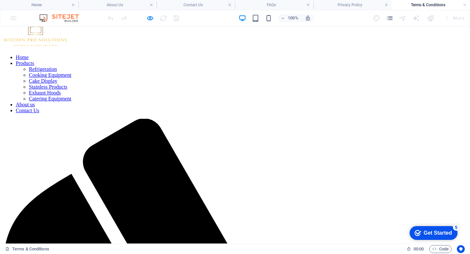
scroll to position [0, 0]
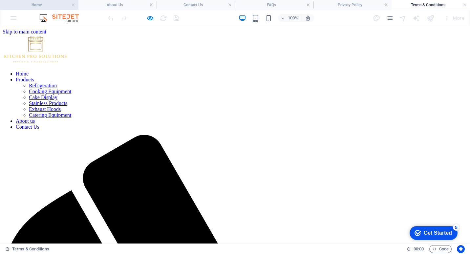
click at [59, 4] on h4 "Home" at bounding box center [39, 4] width 78 height 7
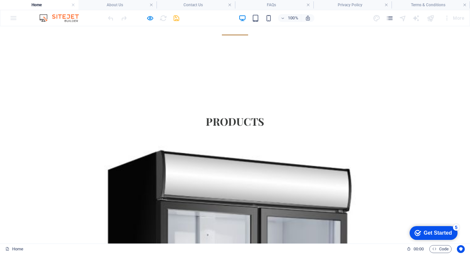
scroll to position [191, 0]
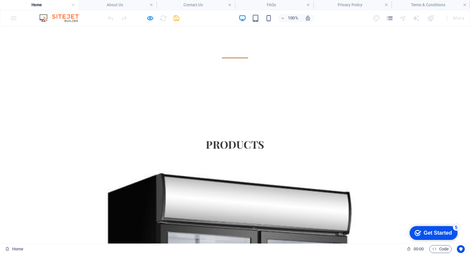
click at [465, 4] on link at bounding box center [464, 5] width 4 height 6
click at [432, 6] on link at bounding box center [431, 5] width 4 height 6
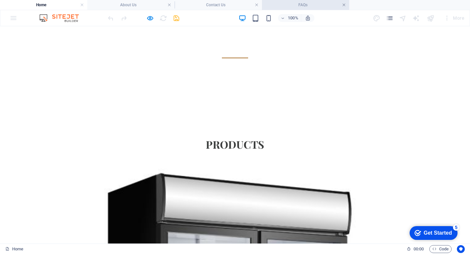
click at [344, 6] on link at bounding box center [344, 5] width 4 height 6
click at [257, 6] on link at bounding box center [256, 5] width 4 height 6
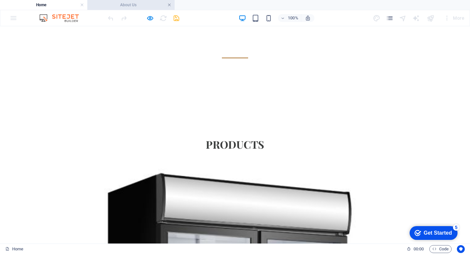
click at [169, 5] on link at bounding box center [169, 5] width 4 height 6
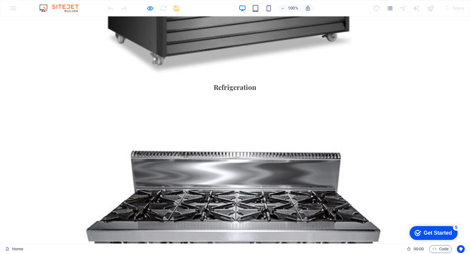
scroll to position [678, 0]
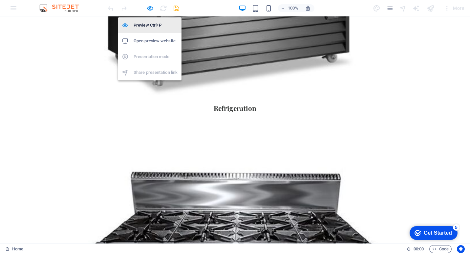
click at [152, 25] on h6 "Preview Ctrl+P" at bounding box center [155, 25] width 44 height 8
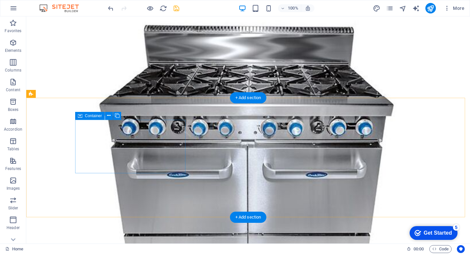
scroll to position [838, 0]
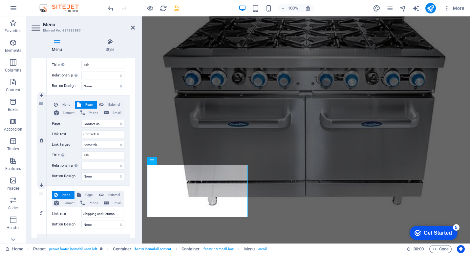
scroll to position [361, 0]
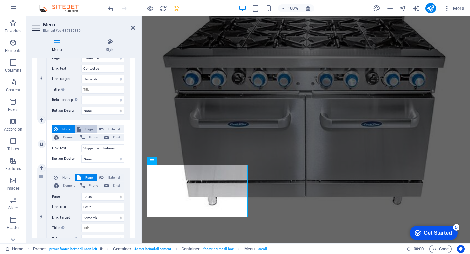
click at [86, 129] on span "Page" at bounding box center [89, 129] width 12 height 8
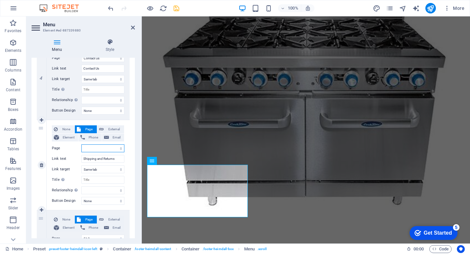
click at [107, 147] on select "Home Products -- Refrigeration -- Cooking Equipment -- Cake Display -- Stainles…" at bounding box center [102, 148] width 43 height 8
click at [81, 144] on select "Home Products -- Refrigeration -- Cooking Equipment -- Cake Display -- Stainles…" at bounding box center [102, 148] width 43 height 8
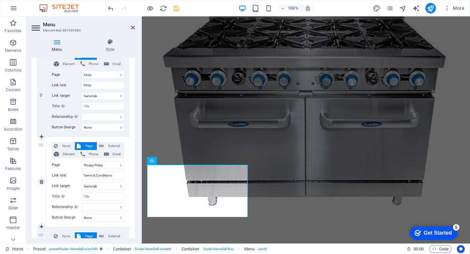
scroll to position [525, 0]
click at [103, 165] on select "Home Products -- Refrigeration -- Cooking Equipment -- Cake Display -- Stainles…" at bounding box center [102, 165] width 43 height 8
click at [81, 161] on select "Home Products -- Refrigeration -- Cooking Equipment -- Cake Display -- Stainles…" at bounding box center [102, 165] width 43 height 8
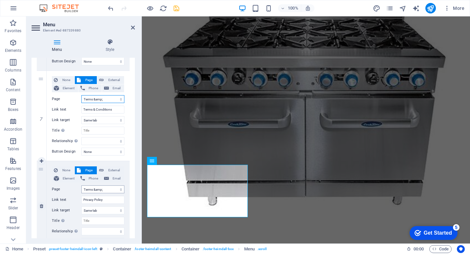
scroll to position [621, 0]
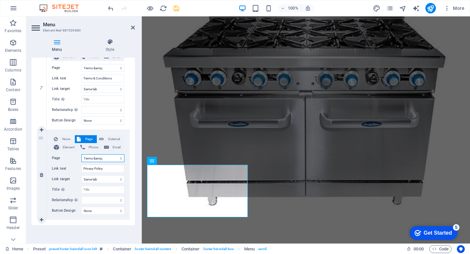
click at [99, 159] on select "Home Products -- Refrigeration -- Cooking Equipment -- Cake Display -- Stainles…" at bounding box center [102, 158] width 43 height 8
click at [81, 154] on select "Home Products -- Refrigeration -- Cooking Equipment -- Cake Display -- Stainles…" at bounding box center [102, 158] width 43 height 8
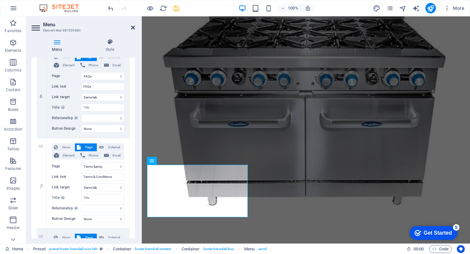
click at [132, 28] on icon at bounding box center [133, 27] width 4 height 5
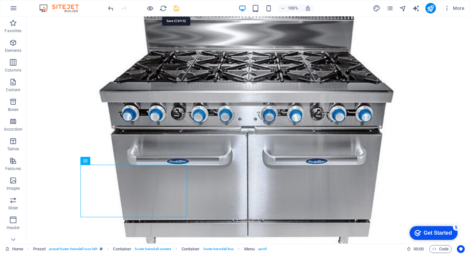
click at [177, 9] on icon "save" at bounding box center [177, 9] width 8 height 8
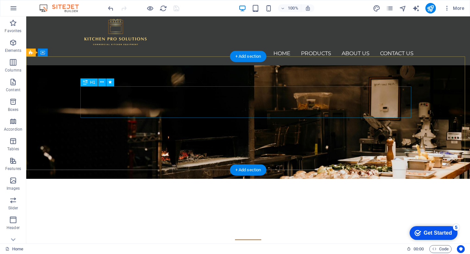
scroll to position [0, 0]
